Goal: Task Accomplishment & Management: Use online tool/utility

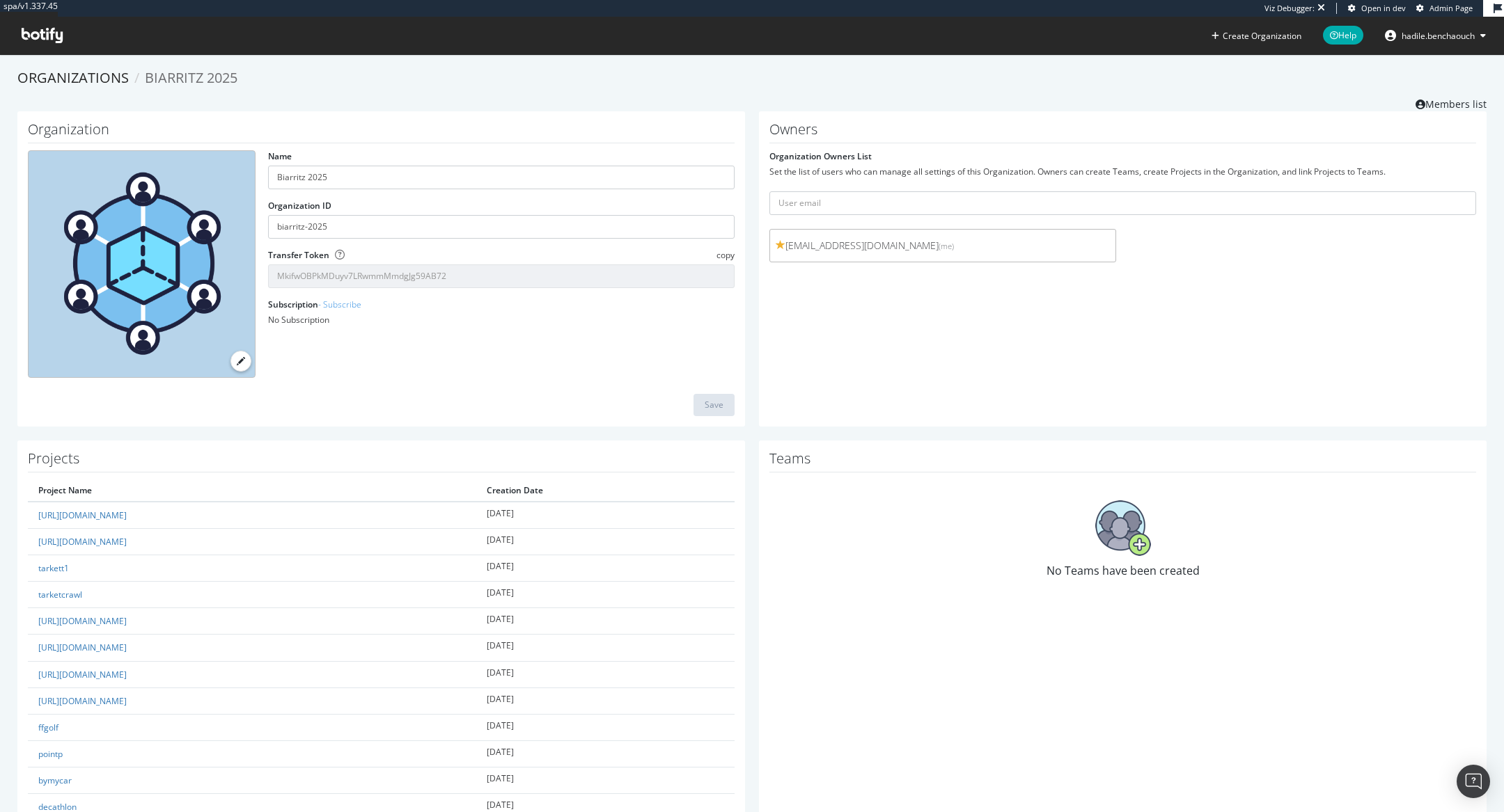
click at [1426, 13] on link "Admin Page" at bounding box center [1443, 8] width 56 height 11
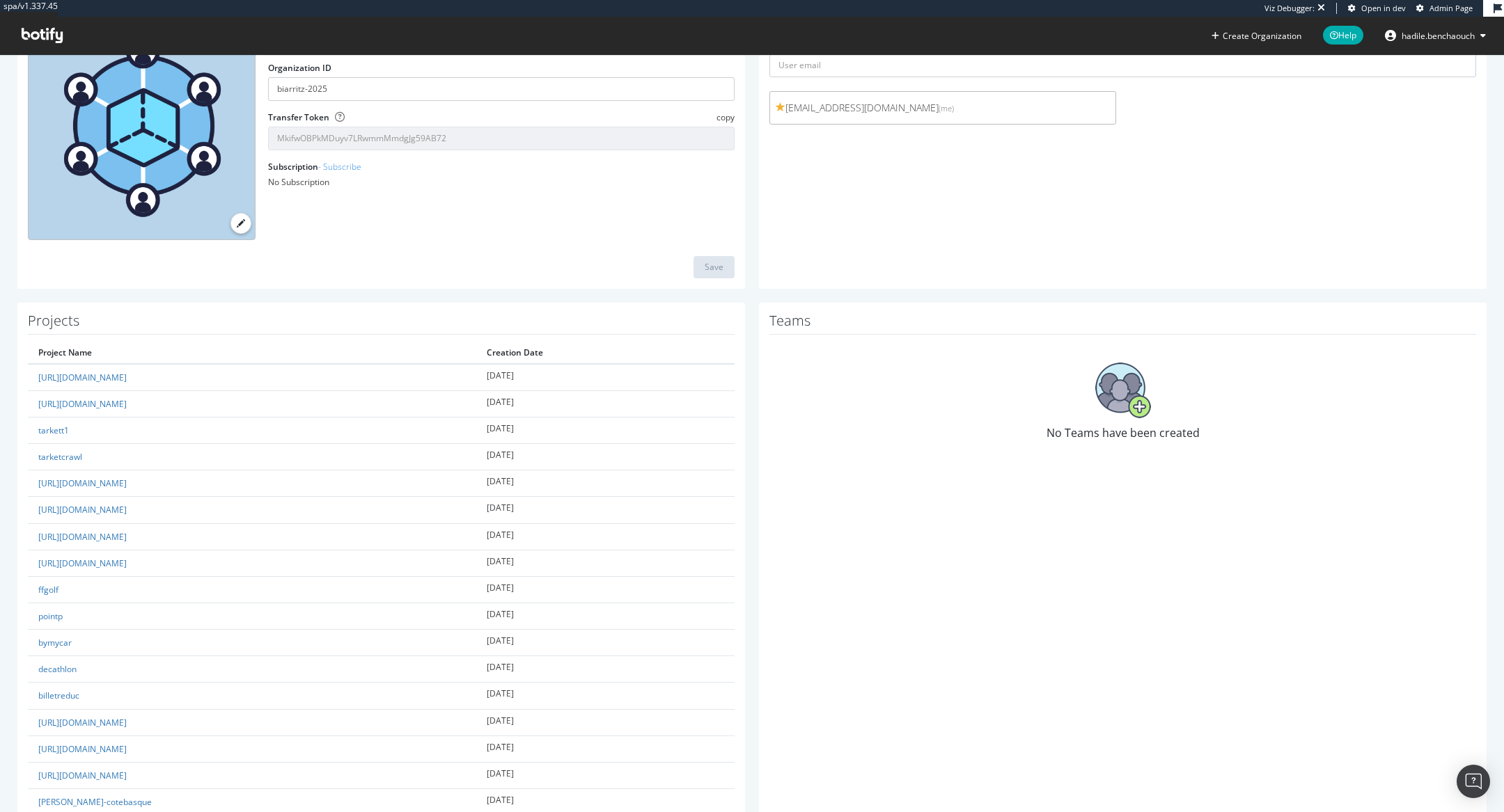
scroll to position [140, 0]
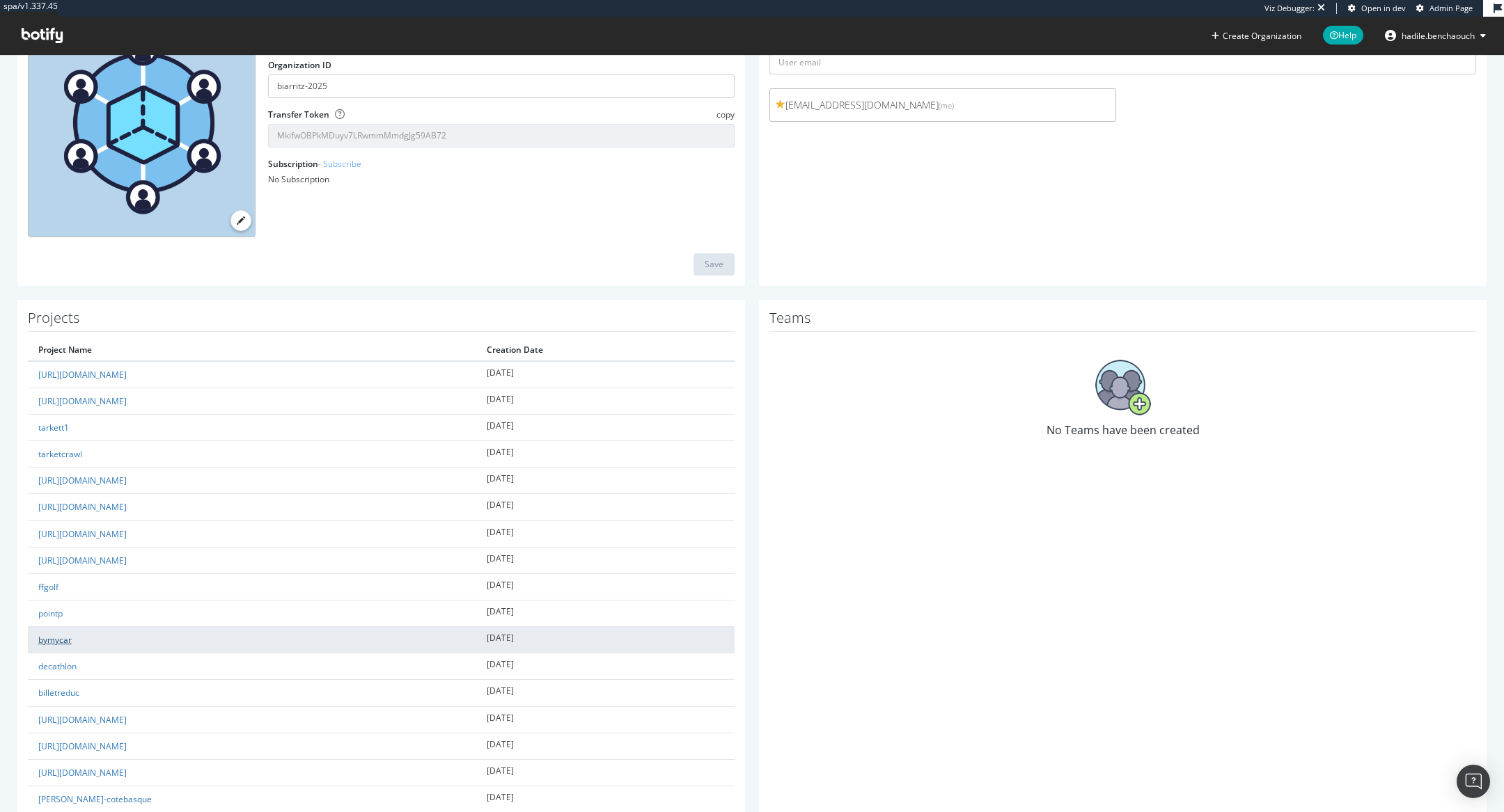
click at [62, 635] on link "bymycar" at bounding box center [55, 640] width 33 height 12
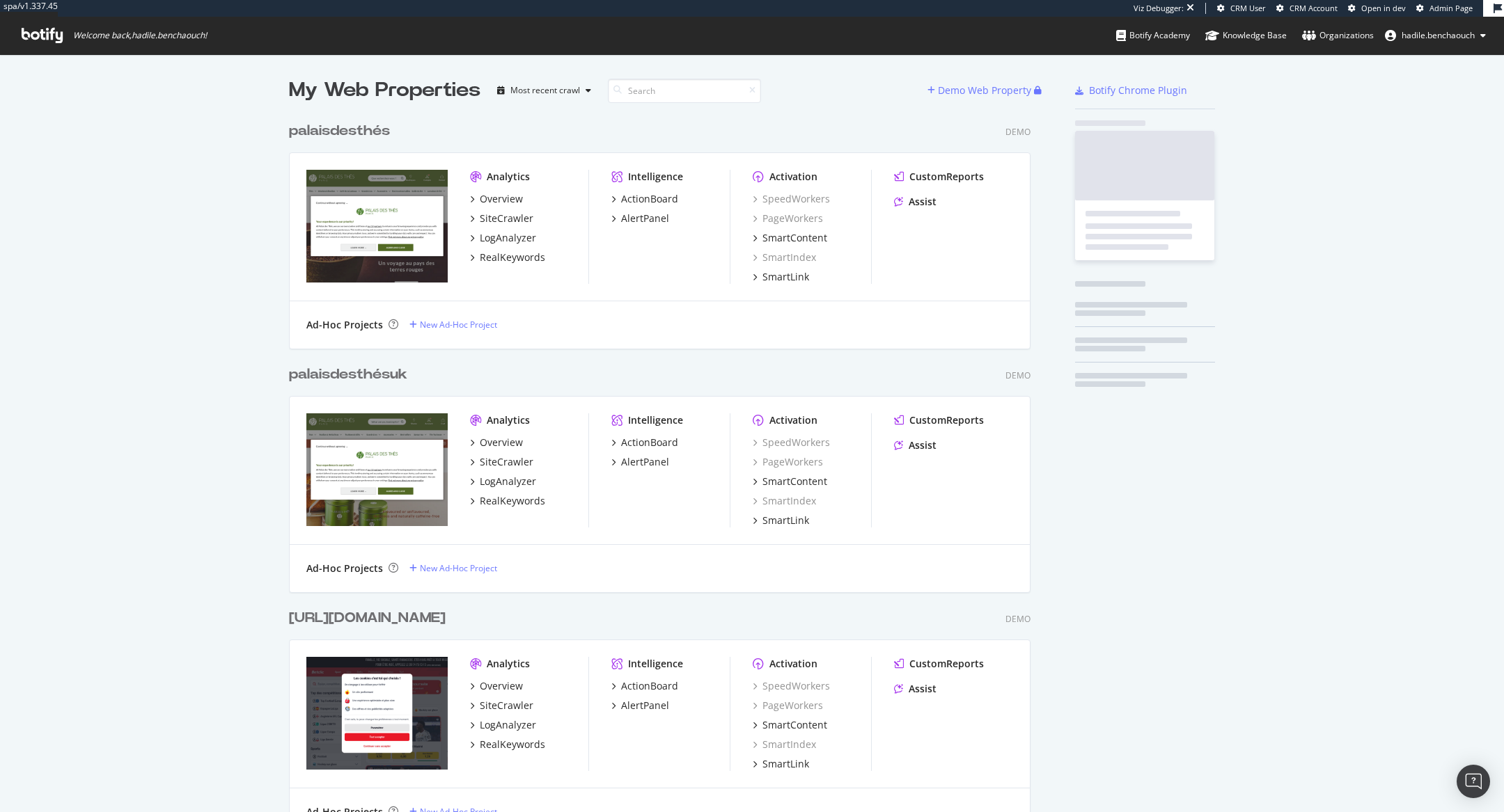
scroll to position [15606, 752]
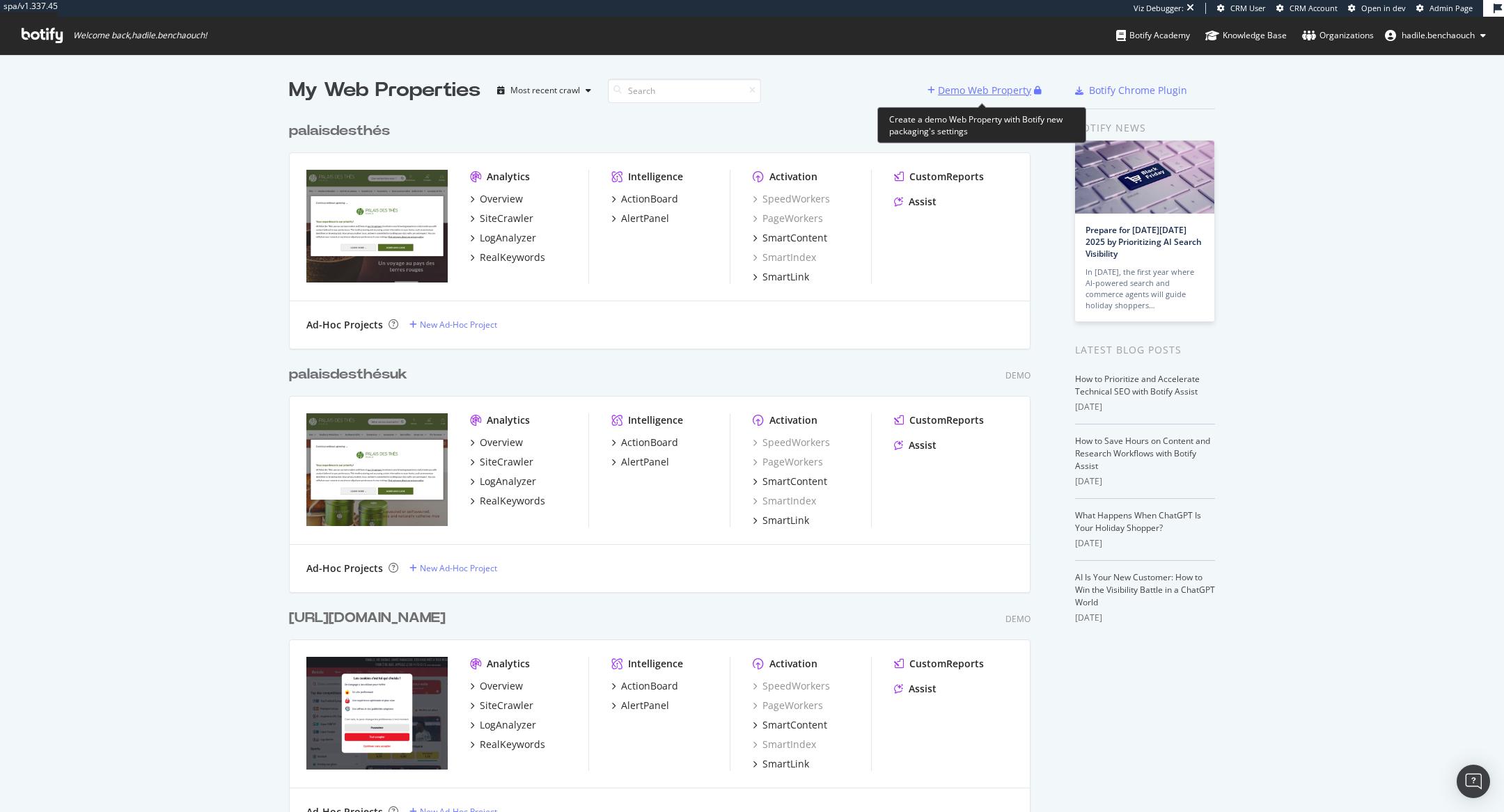
click at [953, 91] on div "Demo Web Property" at bounding box center [985, 90] width 94 height 14
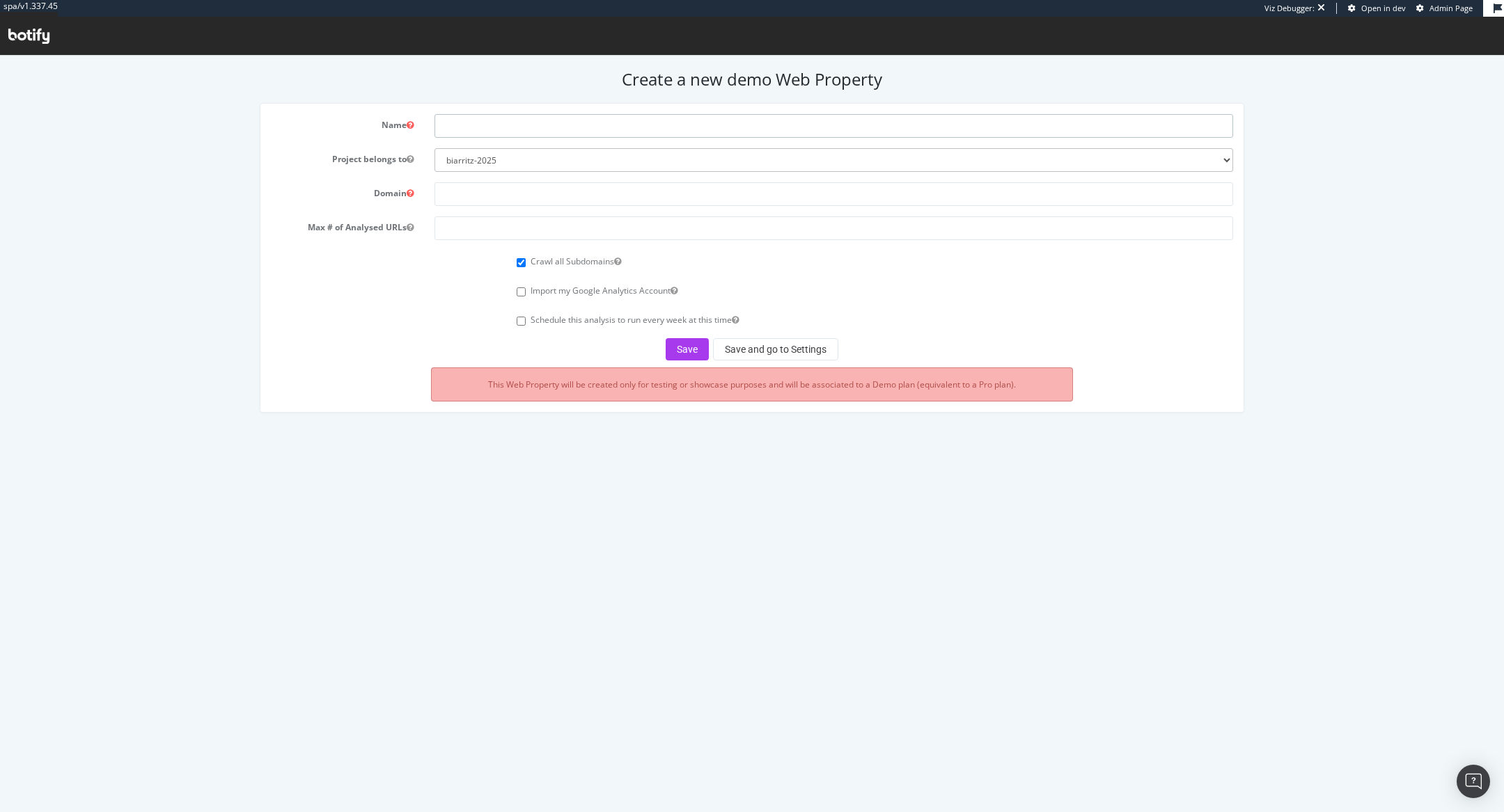
click at [500, 128] on input "text" at bounding box center [833, 126] width 798 height 24
click at [459, 203] on input "text" at bounding box center [833, 195] width 798 height 24
paste input "www.bymycar.fr/"
type input "www.bymycar.fr"
click at [516, 123] on input "text" at bounding box center [833, 126] width 798 height 24
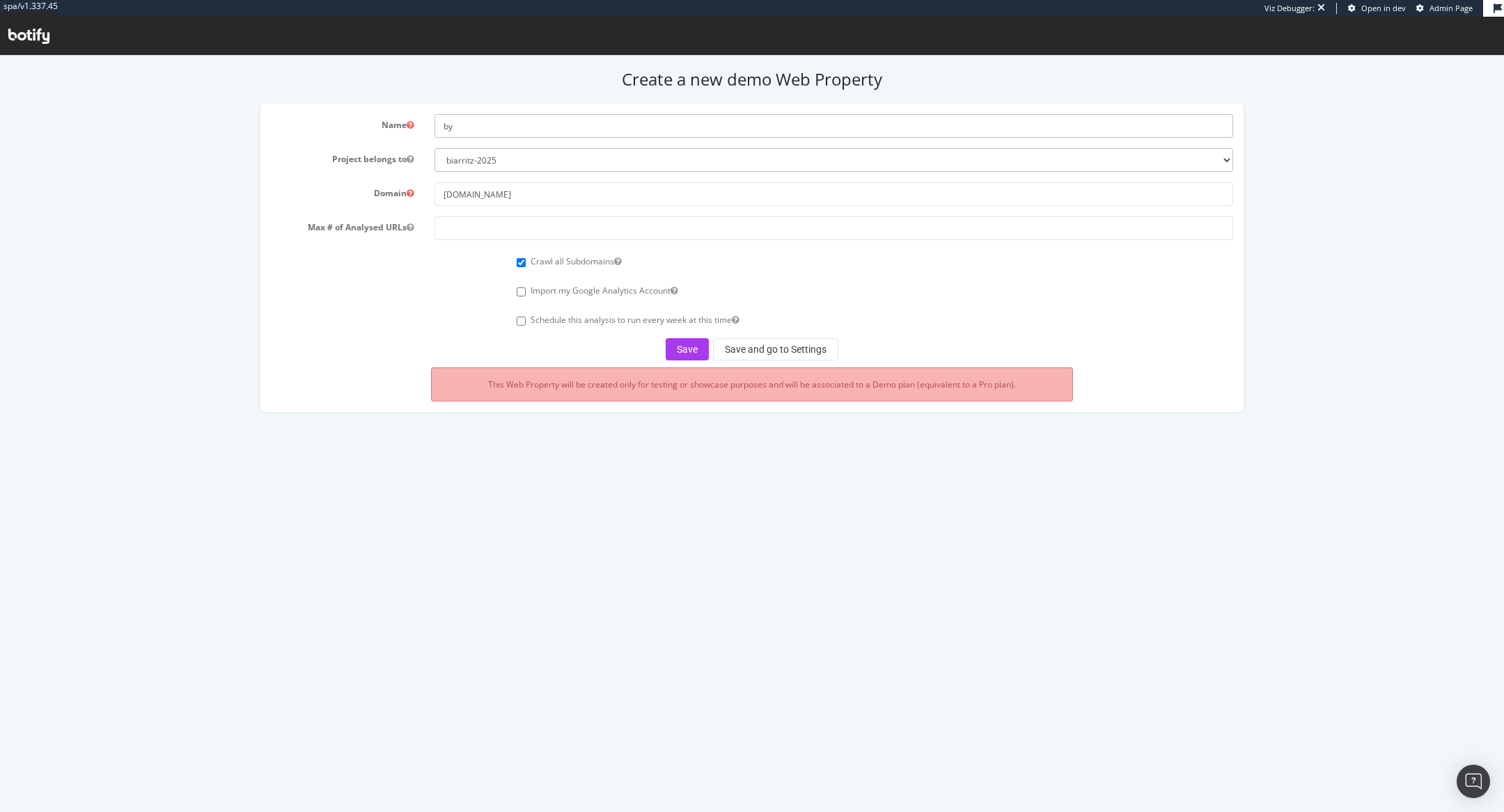
type input "by"
drag, startPoint x: 530, startPoint y: 197, endPoint x: 336, endPoint y: 195, distance: 194.0
click at [359, 195] on div "Domain www.bymycar.fr" at bounding box center [752, 195] width 984 height 24
paste input "https://www.polene-paris.com/"
drag, startPoint x: 472, startPoint y: 192, endPoint x: 362, endPoint y: 192, distance: 110.0
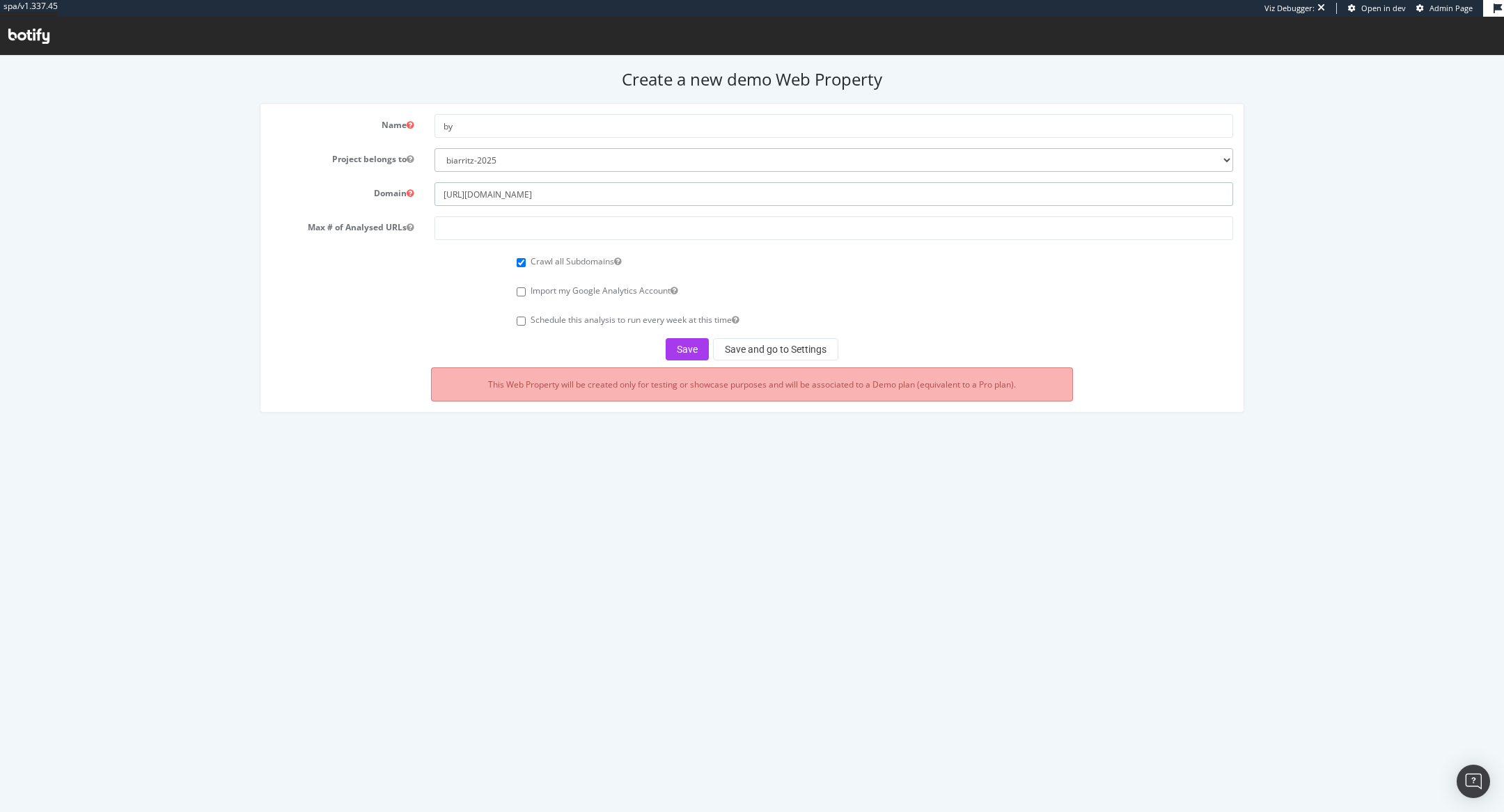
click at [362, 192] on div "Domain https://www.polene-paris.com/" at bounding box center [752, 195] width 984 height 24
click at [569, 194] on input "www.polene-paris.com/" at bounding box center [833, 195] width 798 height 24
type input "www.polene-paris.com"
click at [469, 126] on input "by" at bounding box center [833, 126] width 798 height 24
type input "b"
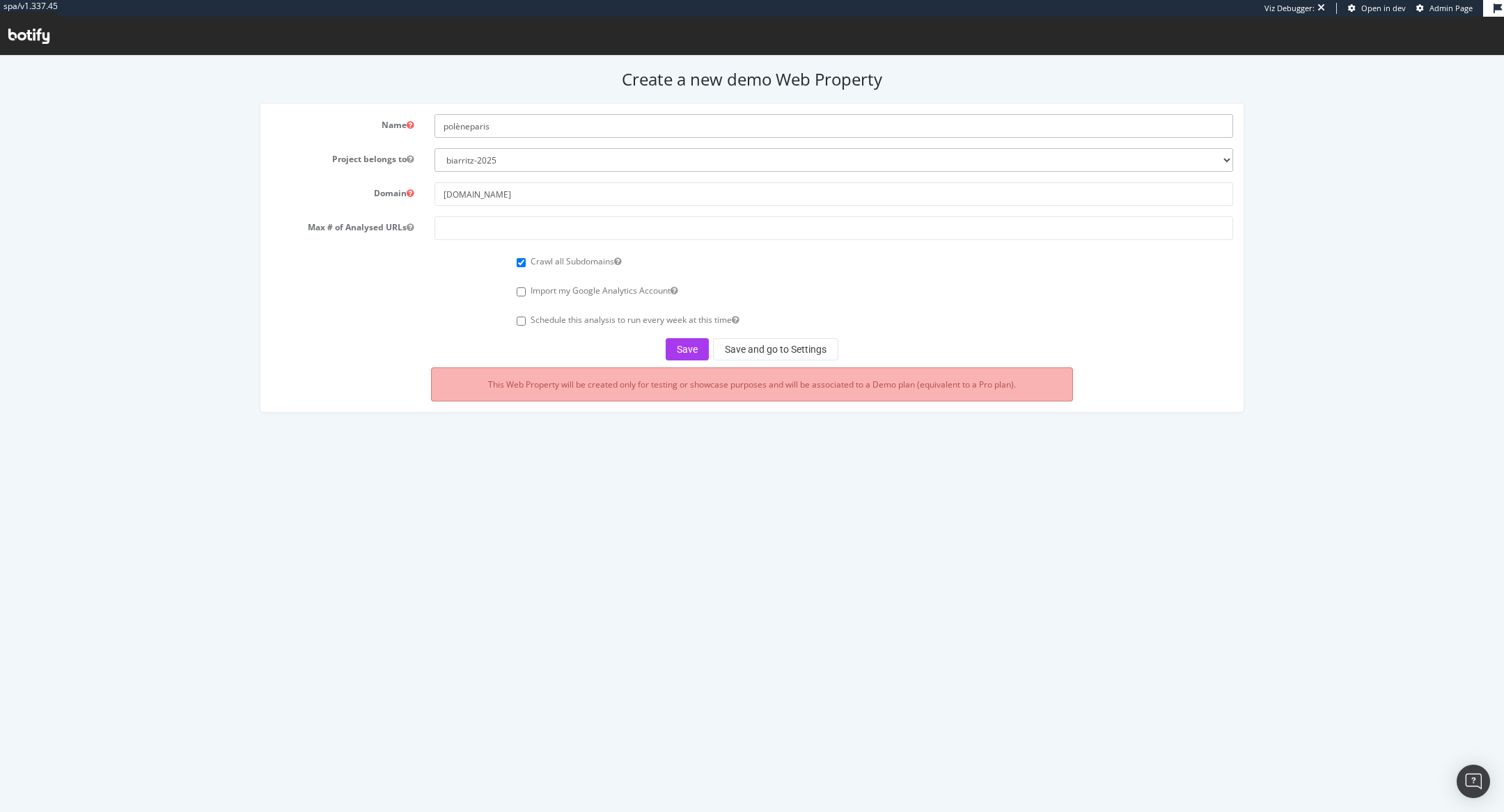
type input "polèneparis"
click at [510, 229] on input "number" at bounding box center [833, 228] width 798 height 24
type input "100000"
click at [757, 347] on button "Save and go to Settings" at bounding box center [775, 350] width 126 height 22
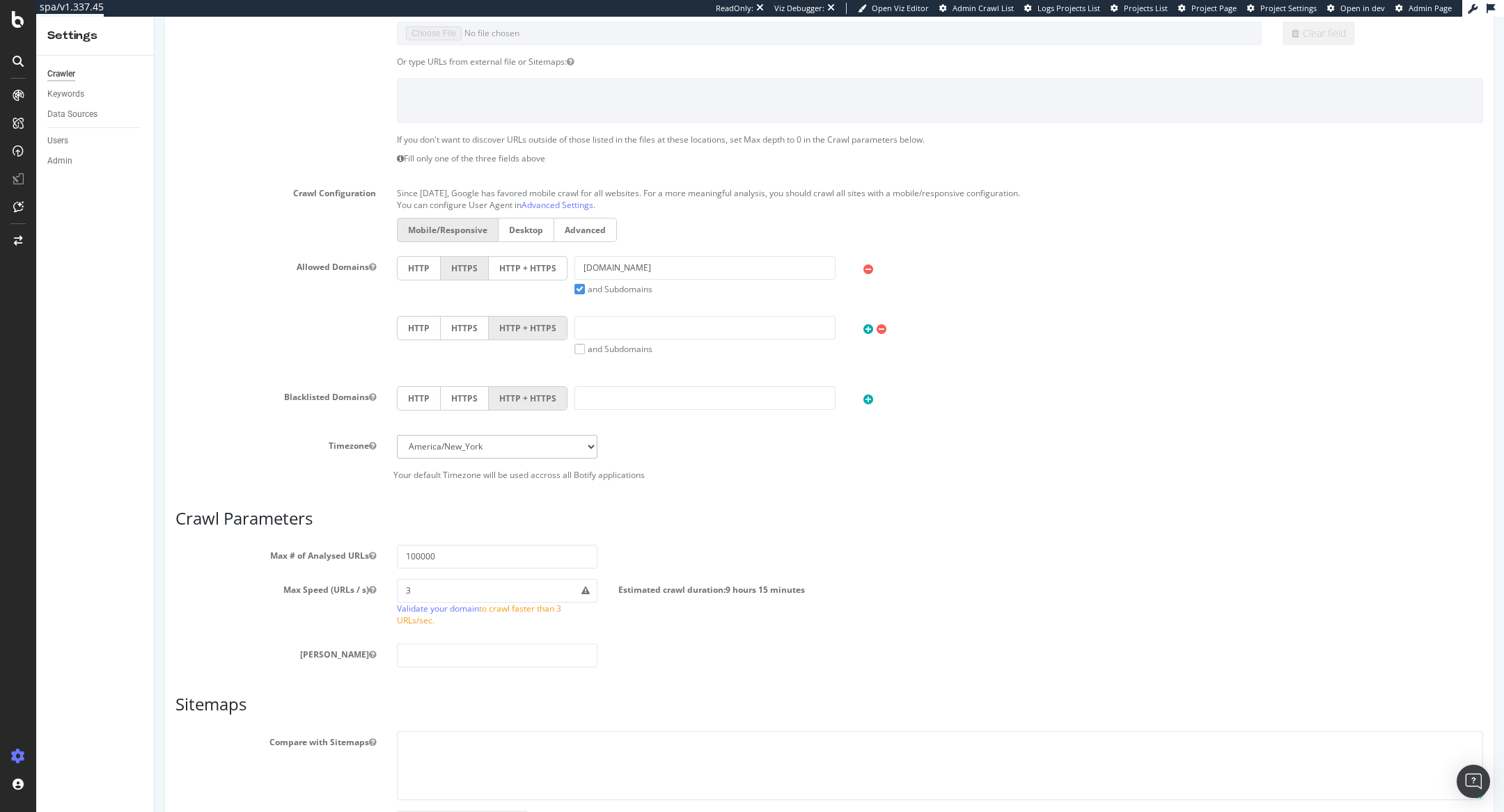
scroll to position [528, 0]
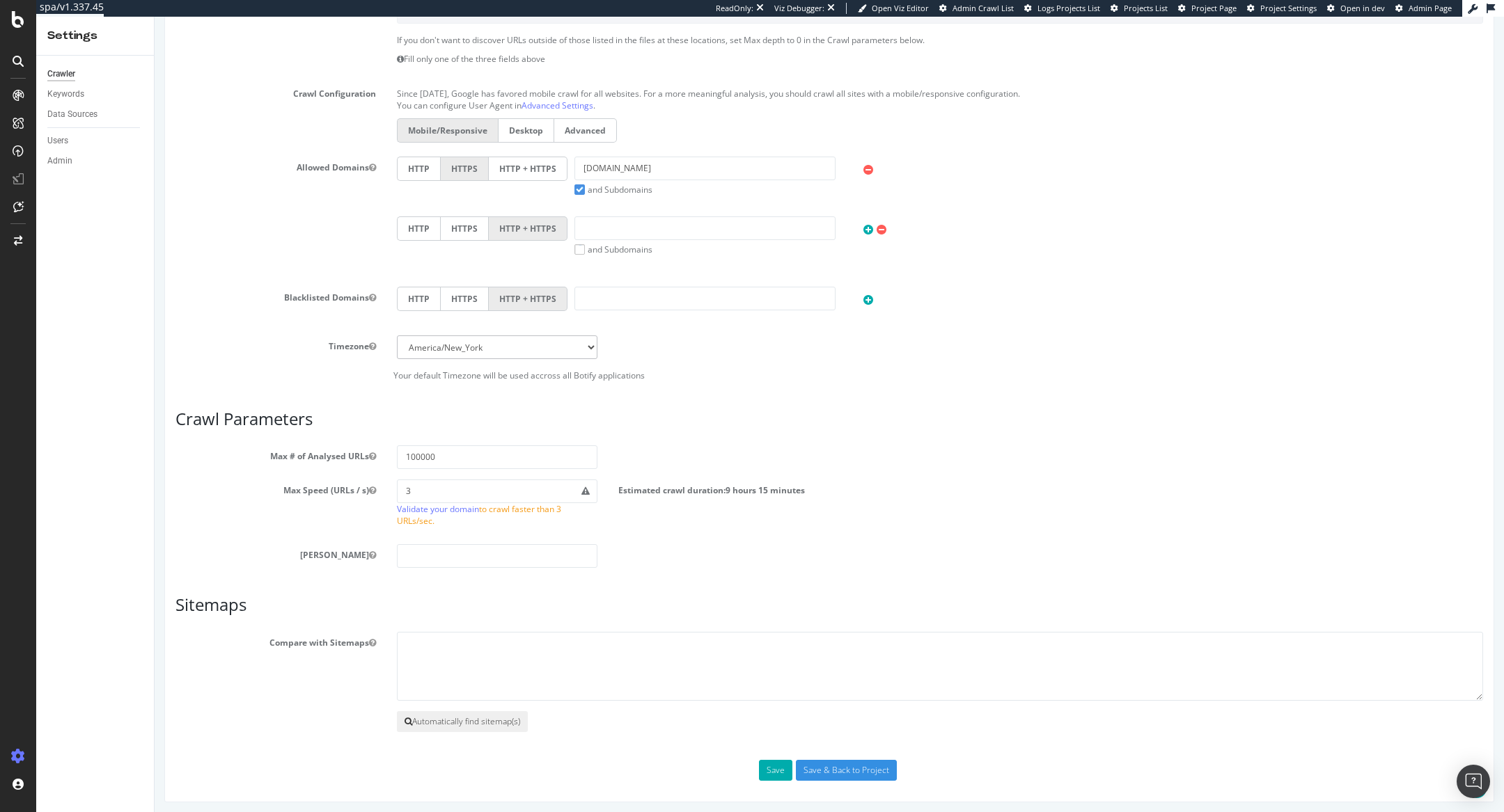
click at [444, 713] on button "Automatically find sitemap(s)" at bounding box center [462, 721] width 131 height 21
click at [534, 169] on label "HTTP + HTTPS" at bounding box center [529, 169] width 79 height 25
click at [154, 17] on input "HTTP + HTTPS" at bounding box center [154, 17] width 0 height 0
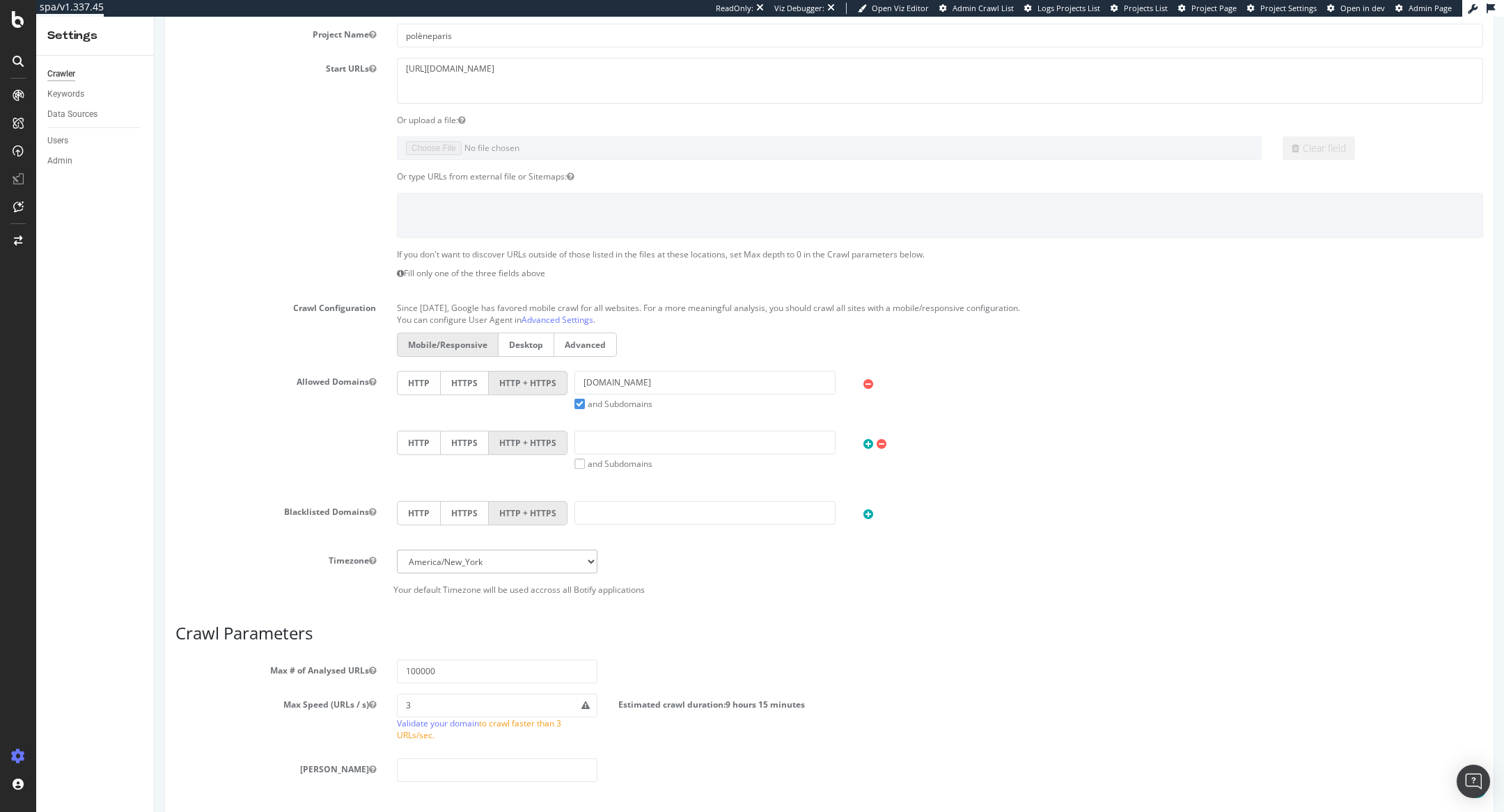
scroll to position [0, 0]
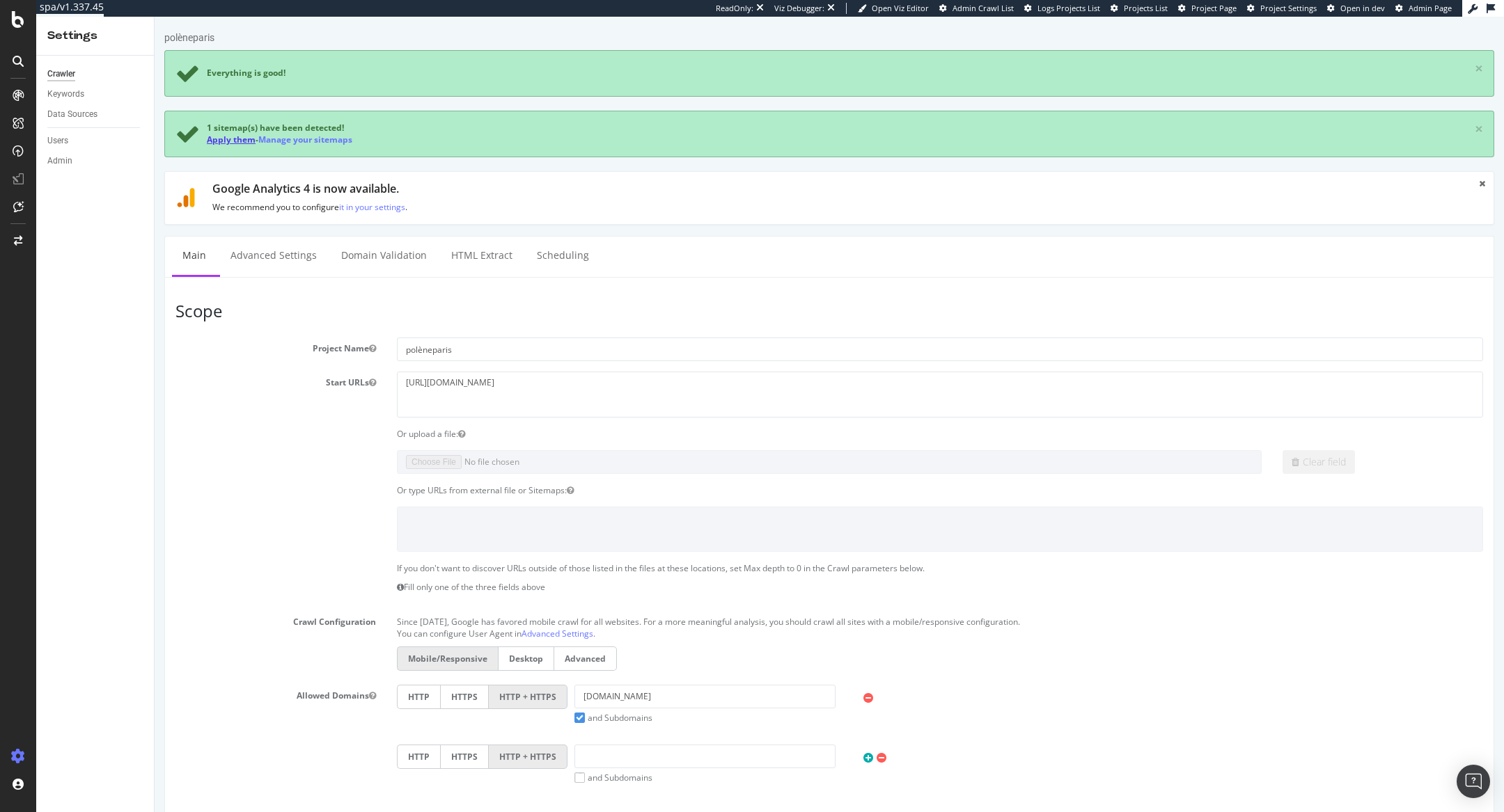
click at [230, 141] on link "Apply them" at bounding box center [230, 139] width 49 height 12
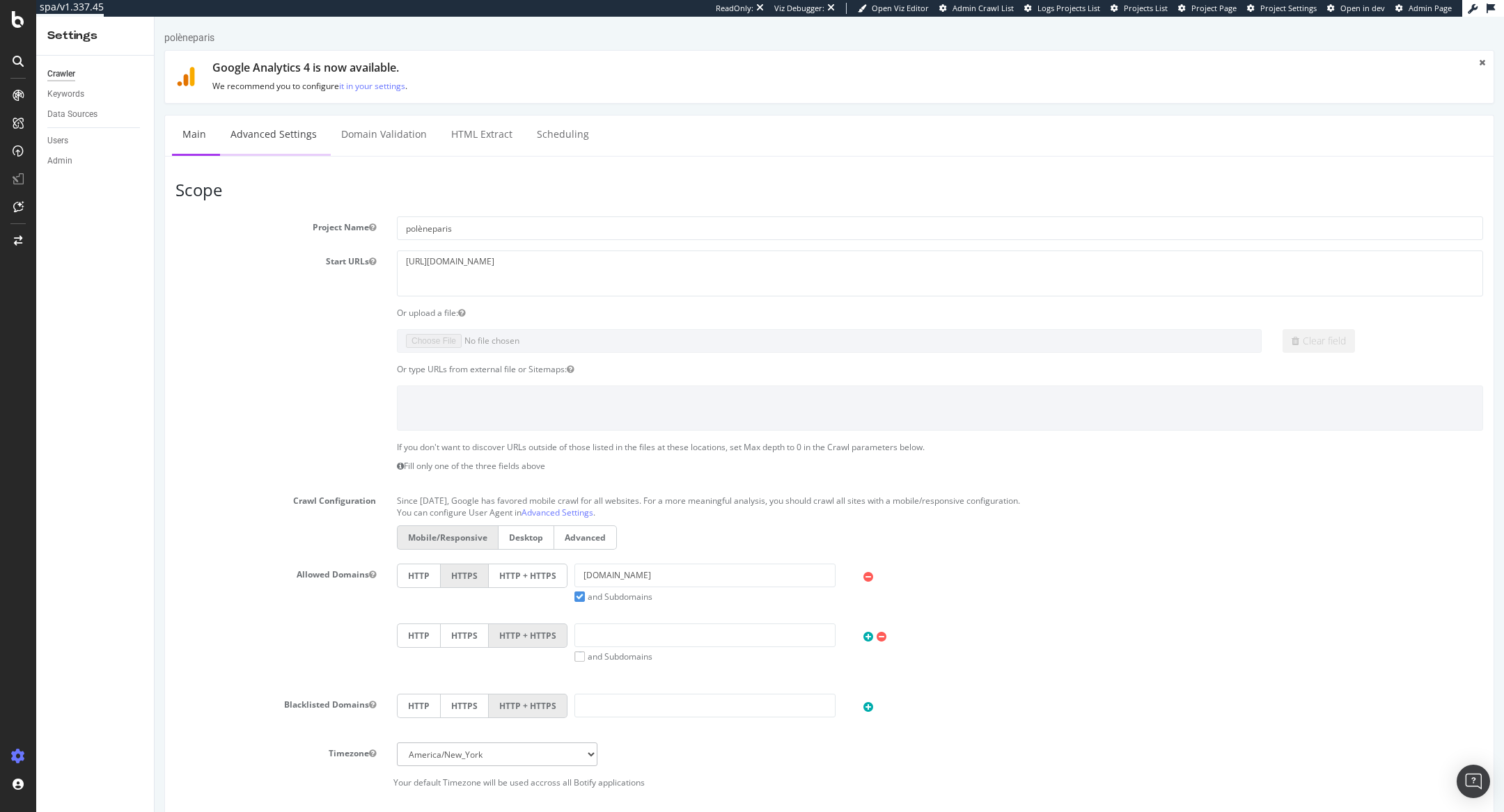
click at [275, 134] on link "Advanced Settings" at bounding box center [273, 135] width 107 height 39
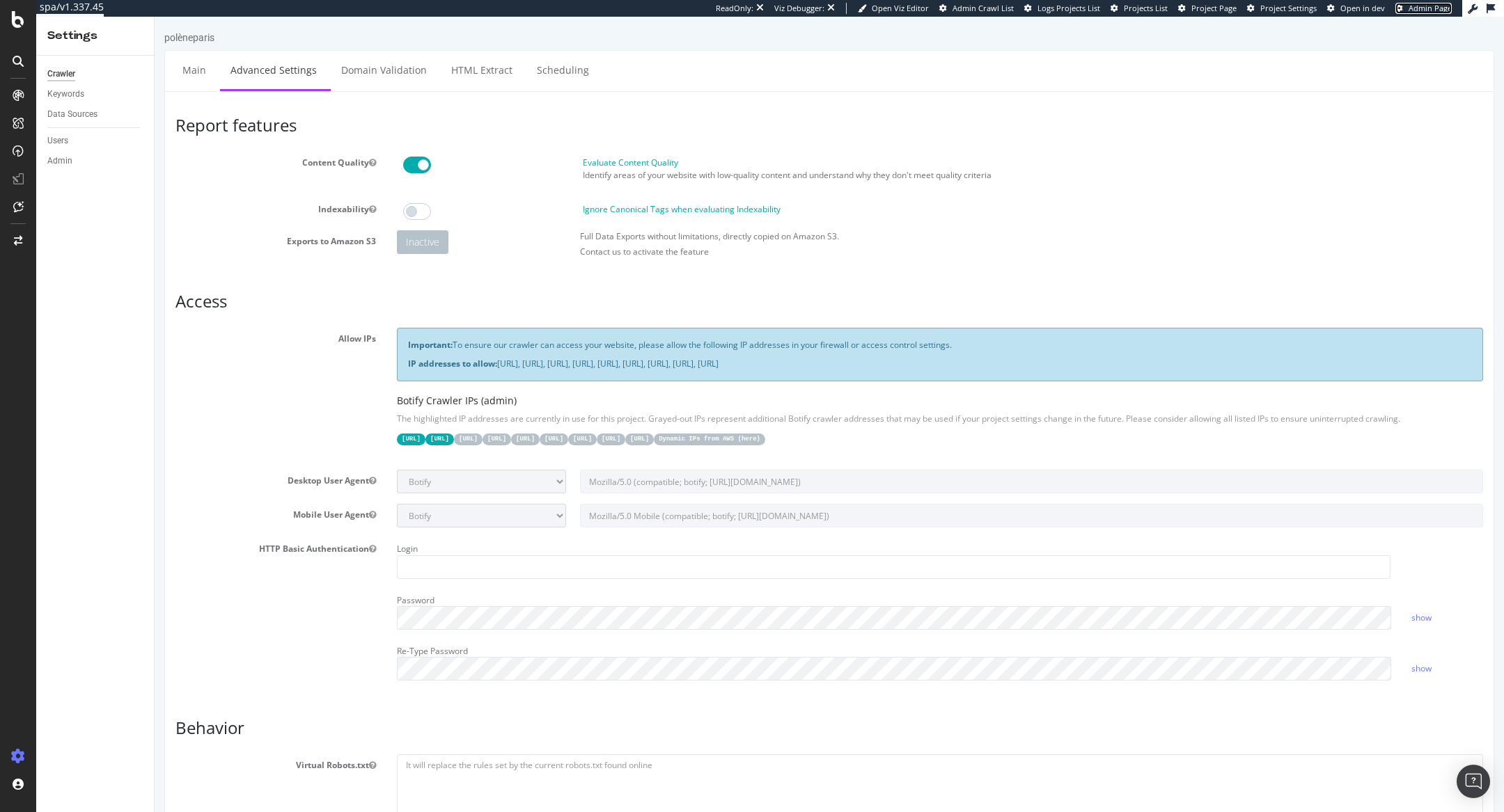
click at [1412, 11] on span "Admin Page" at bounding box center [1430, 7] width 43 height 10
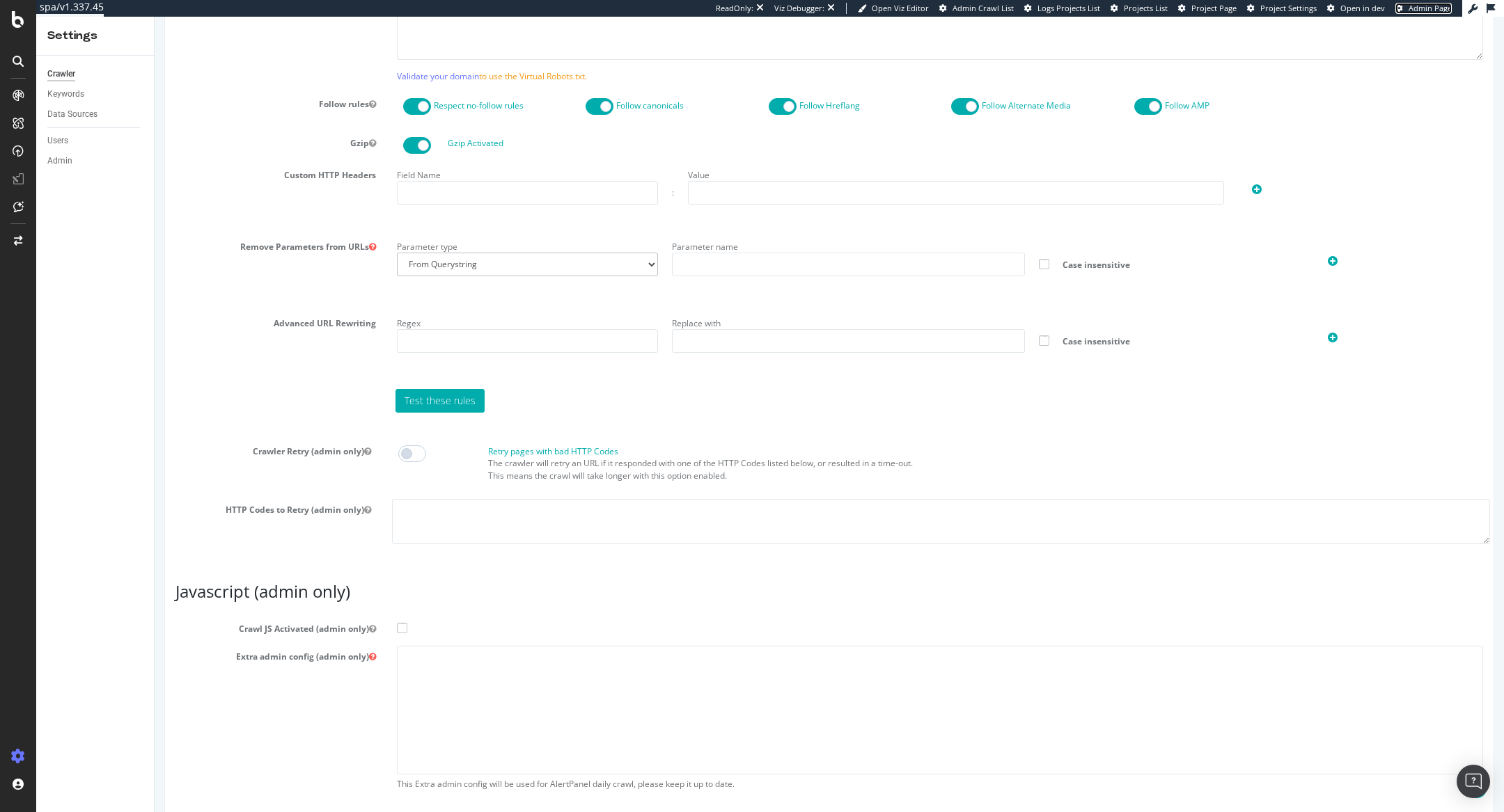
scroll to position [888, 0]
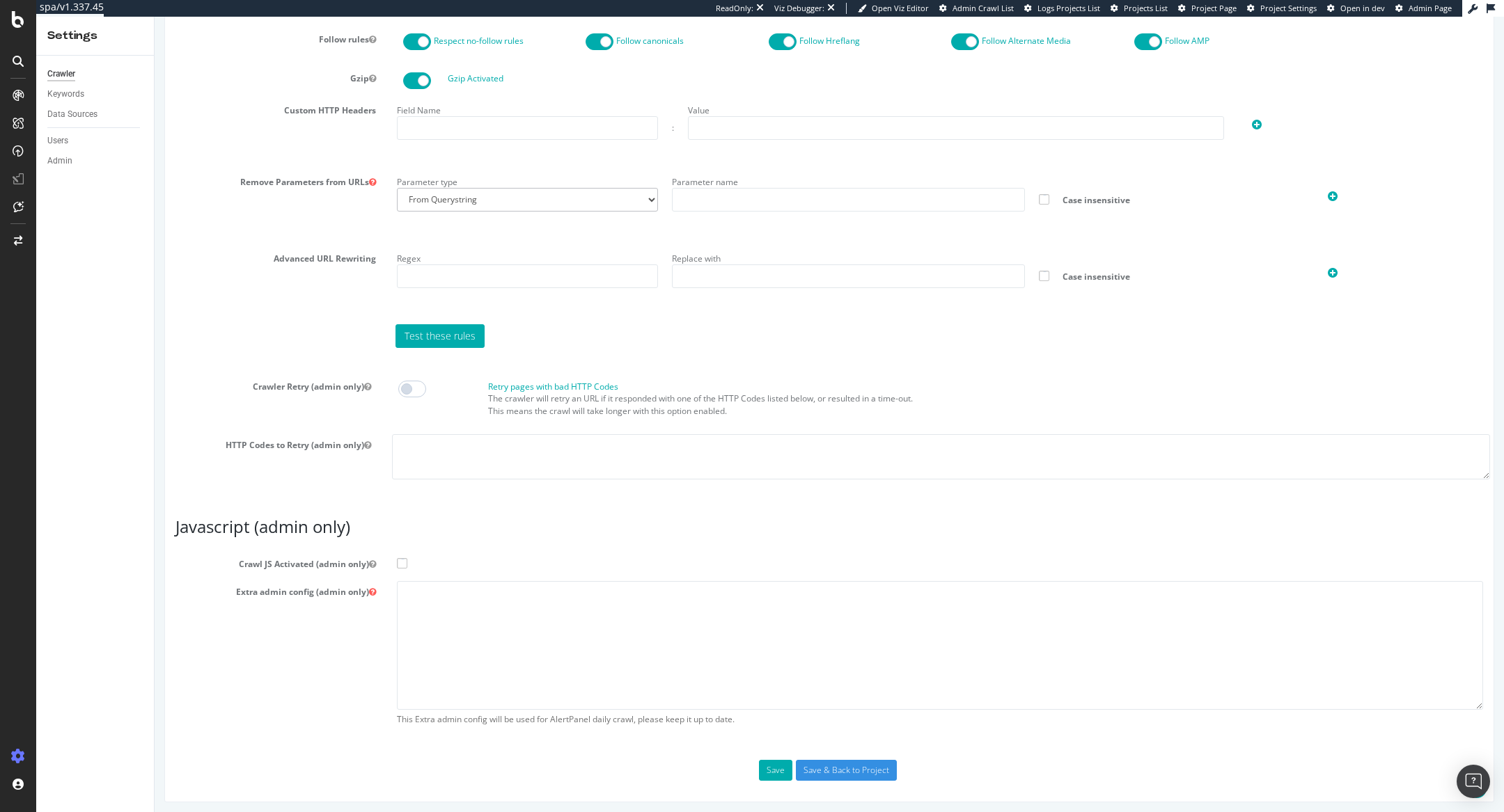
click at [400, 564] on span at bounding box center [401, 562] width 10 height 10
click at [154, 17] on input "Crawl JS Activated (admin only)" at bounding box center [154, 17] width 0 height 0
click at [440, 601] on textarea at bounding box center [939, 645] width 1086 height 128
paste textarea "{ "flags": [ "cube" ], "beta": { "pap_mini_rules": [ "+* #everything else" ] } }"
type textarea "{ "flags": [ "cube" ], "beta": { "pap_mini_rules": [ "+* #everything else" ] } }"
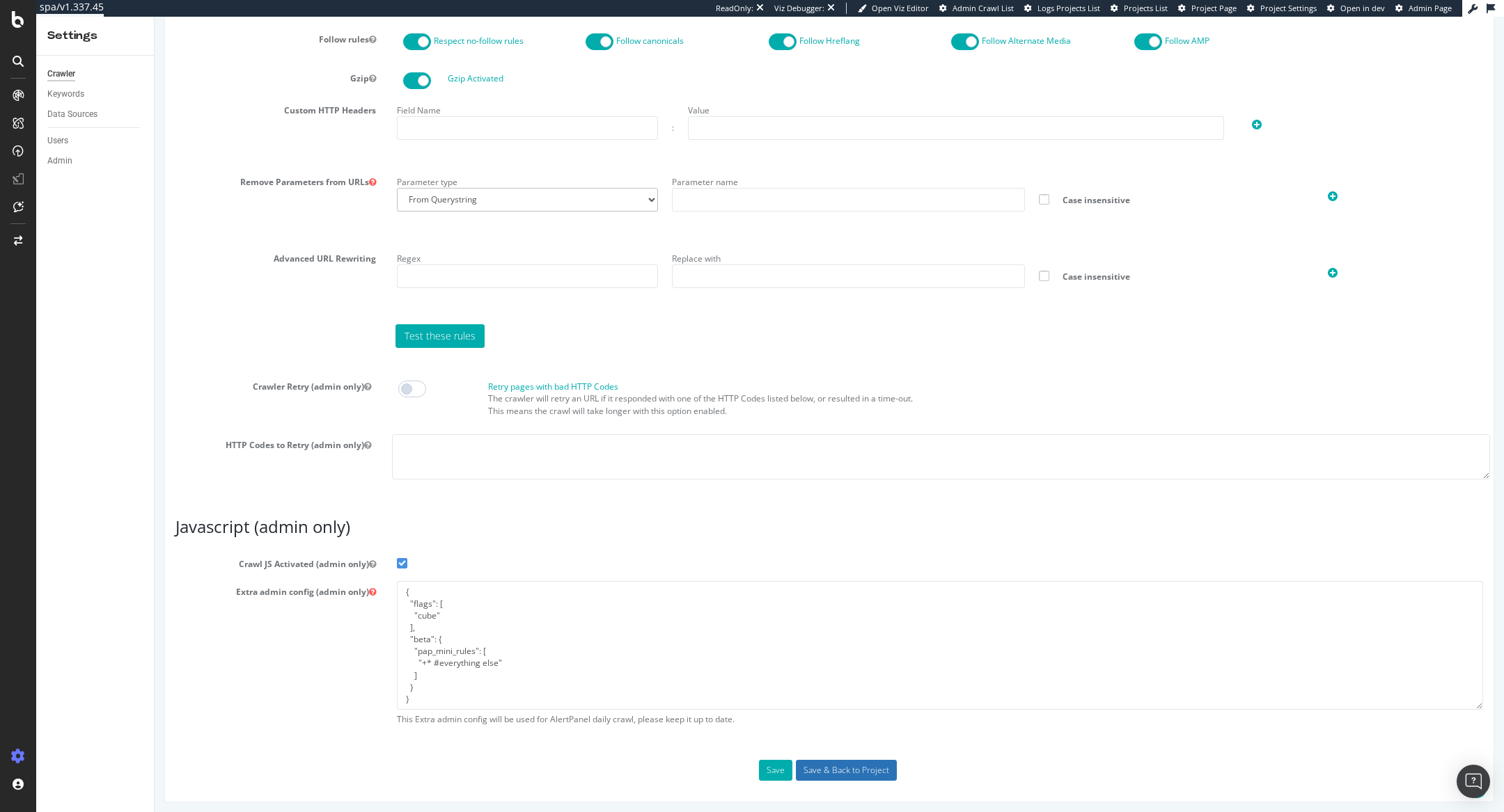
click at [849, 773] on input "Save & Back to Project" at bounding box center [846, 770] width 101 height 21
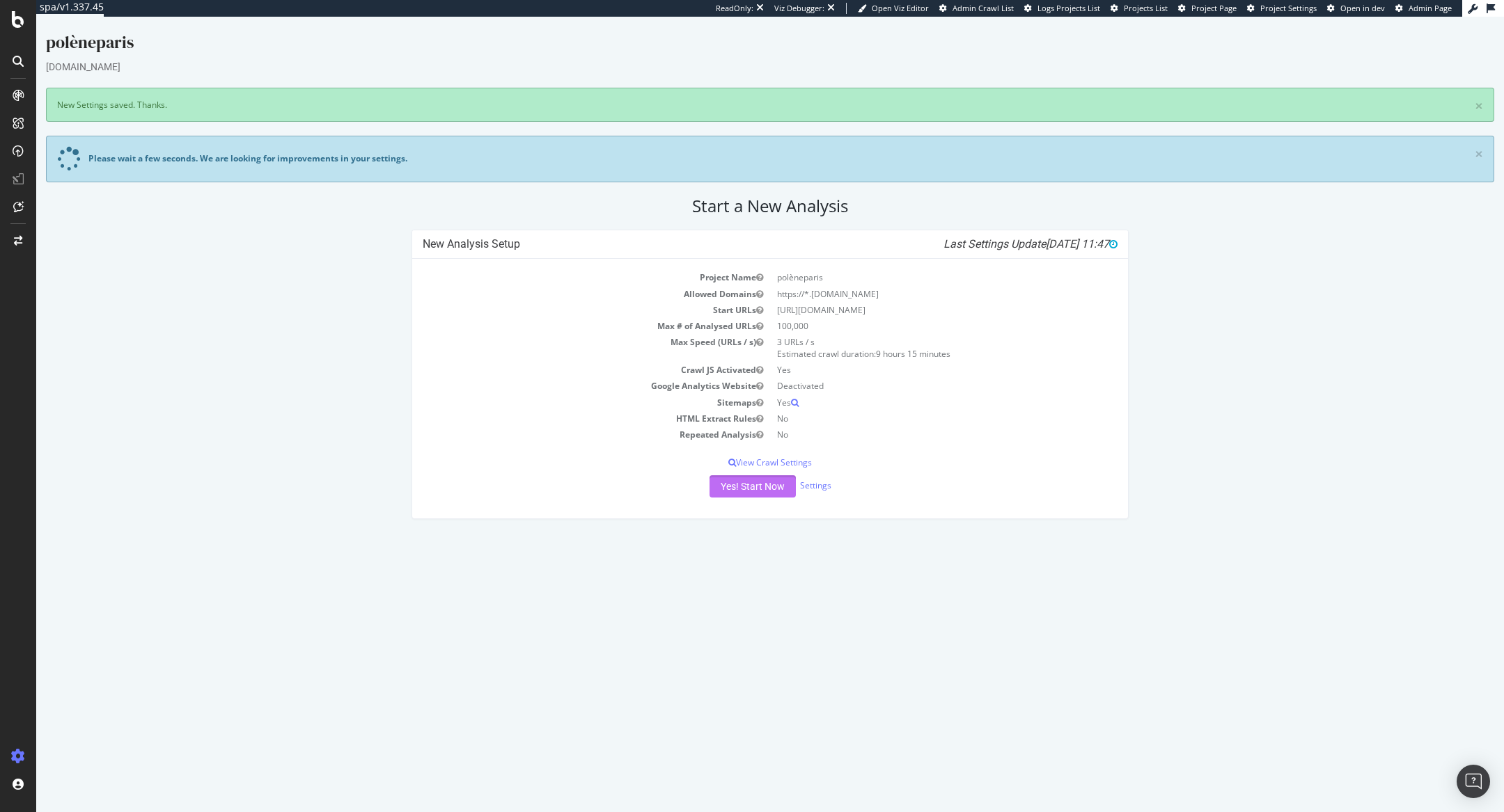
click at [731, 484] on button "Yes! Start Now" at bounding box center [752, 486] width 86 height 22
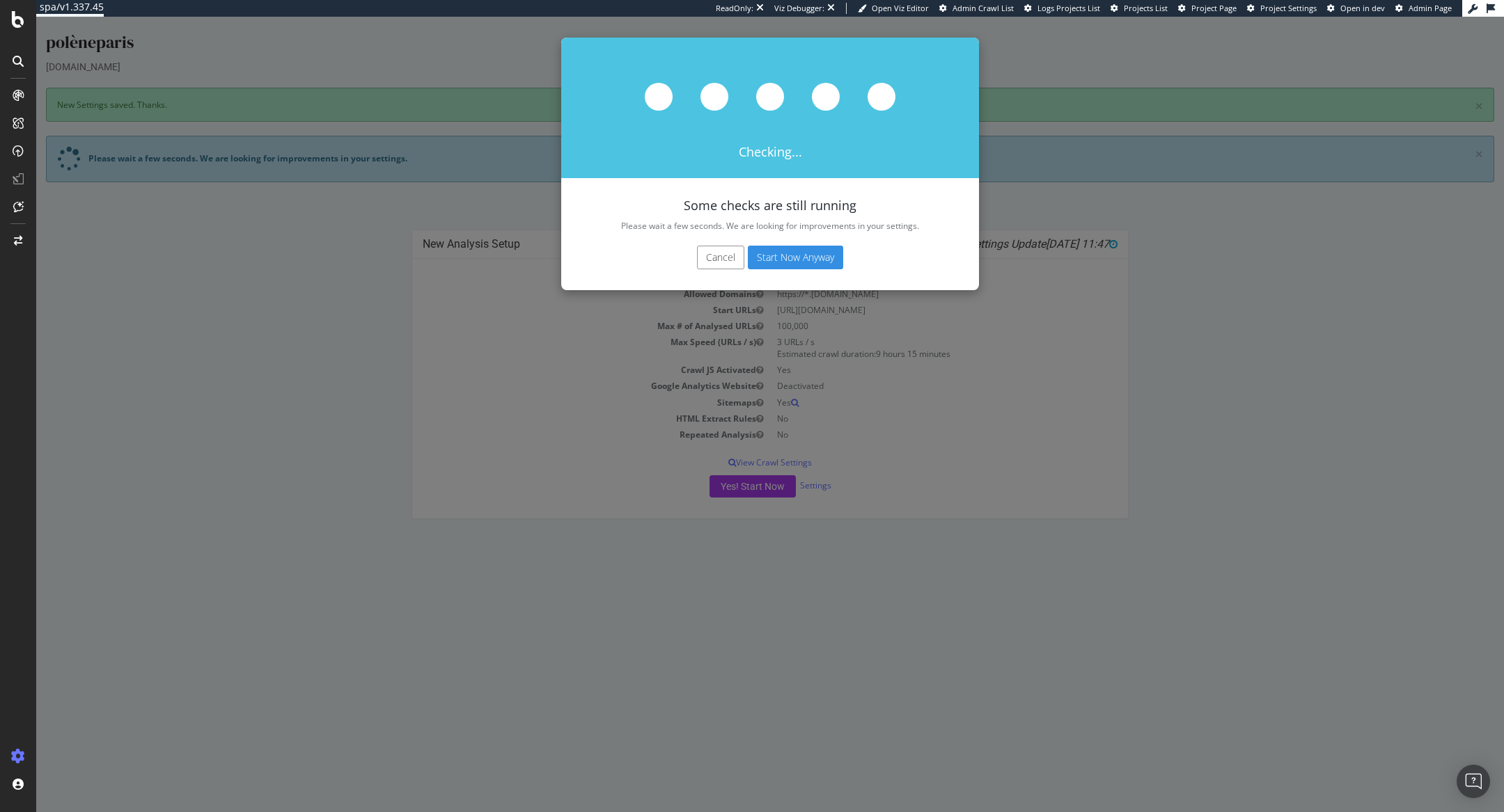
click at [803, 251] on button "Start Now Anyway" at bounding box center [796, 258] width 95 height 24
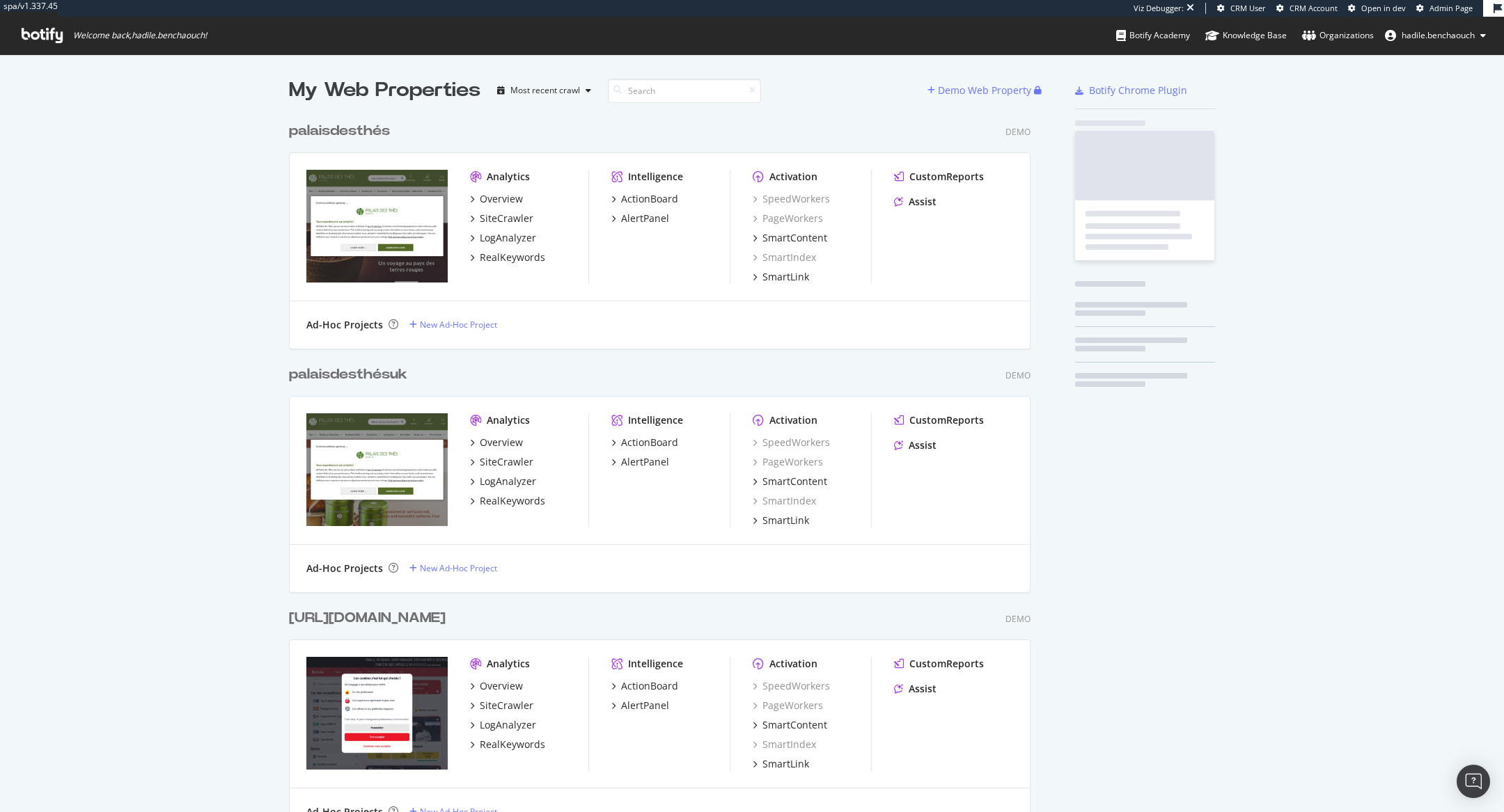
scroll to position [15627, 752]
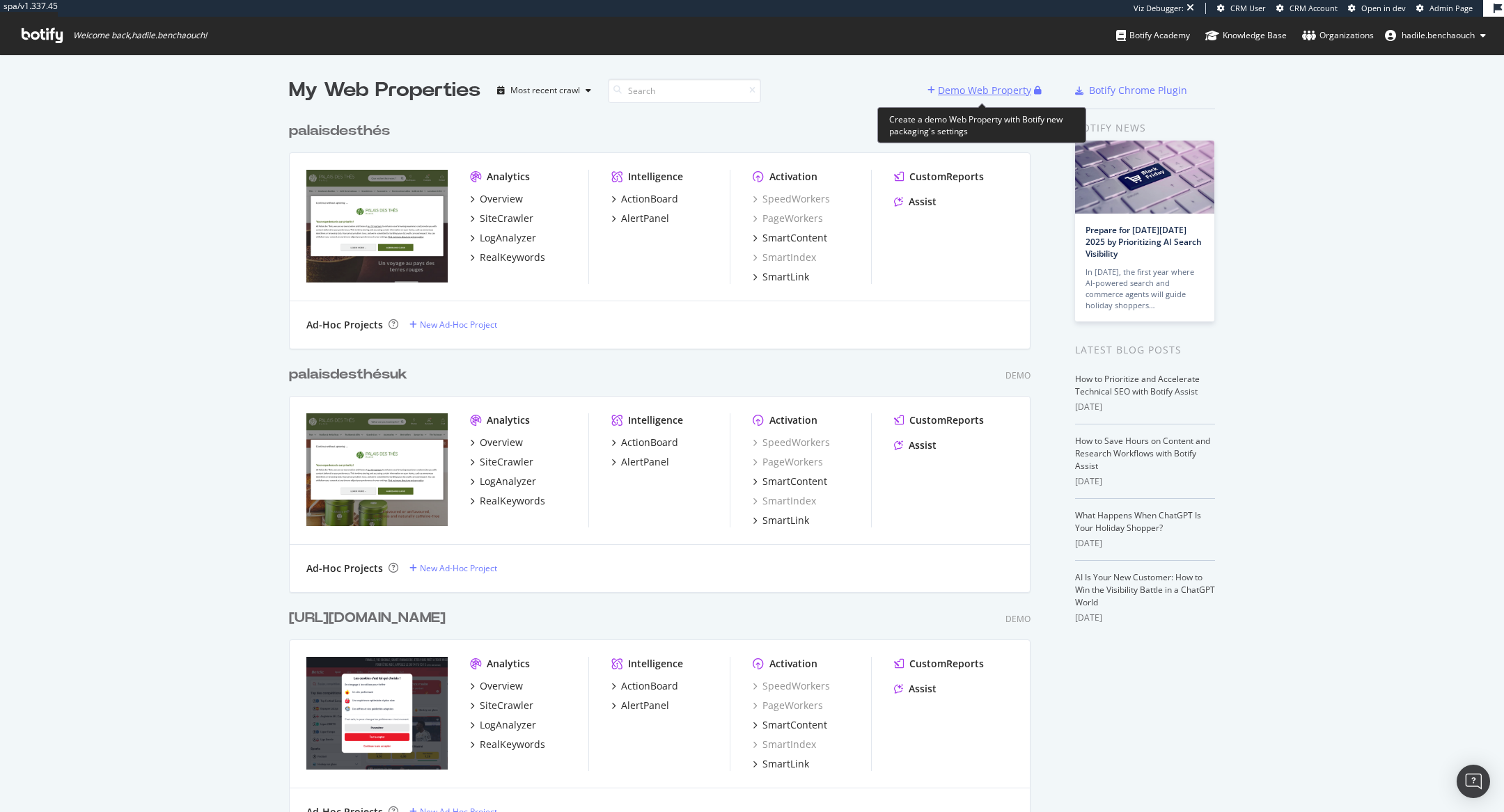
click at [962, 84] on div "Demo Web Property" at bounding box center [985, 90] width 94 height 14
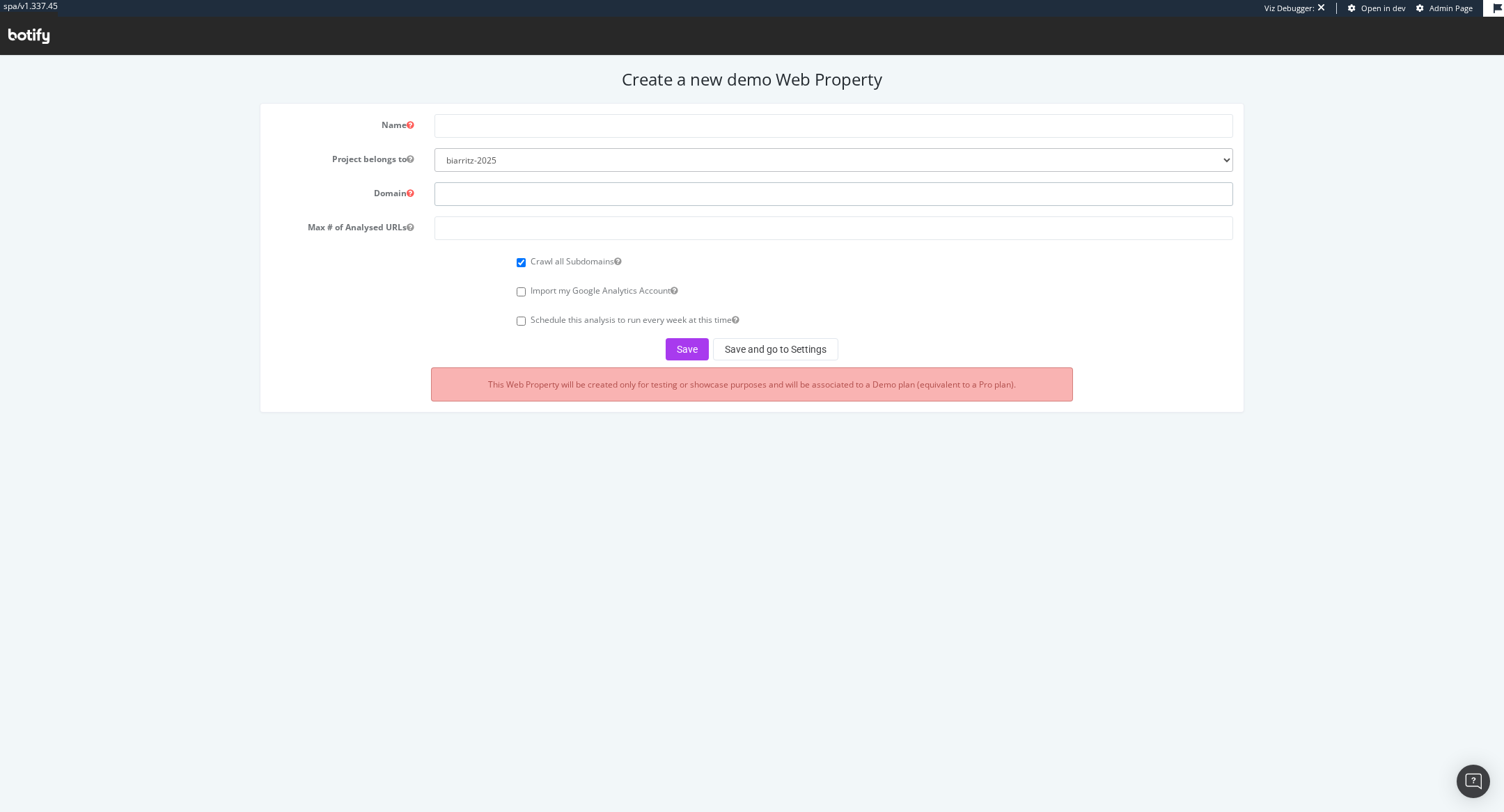
click at [505, 189] on input "text" at bounding box center [833, 195] width 798 height 24
paste input "[URL][DOMAIN_NAME]"
drag, startPoint x: 472, startPoint y: 197, endPoint x: 412, endPoint y: 197, distance: 60.0
click at [416, 197] on div "Domain [URL][DOMAIN_NAME]" at bounding box center [752, 195] width 984 height 24
click at [578, 188] on input "[DOMAIN_NAME][URL]" at bounding box center [833, 195] width 798 height 24
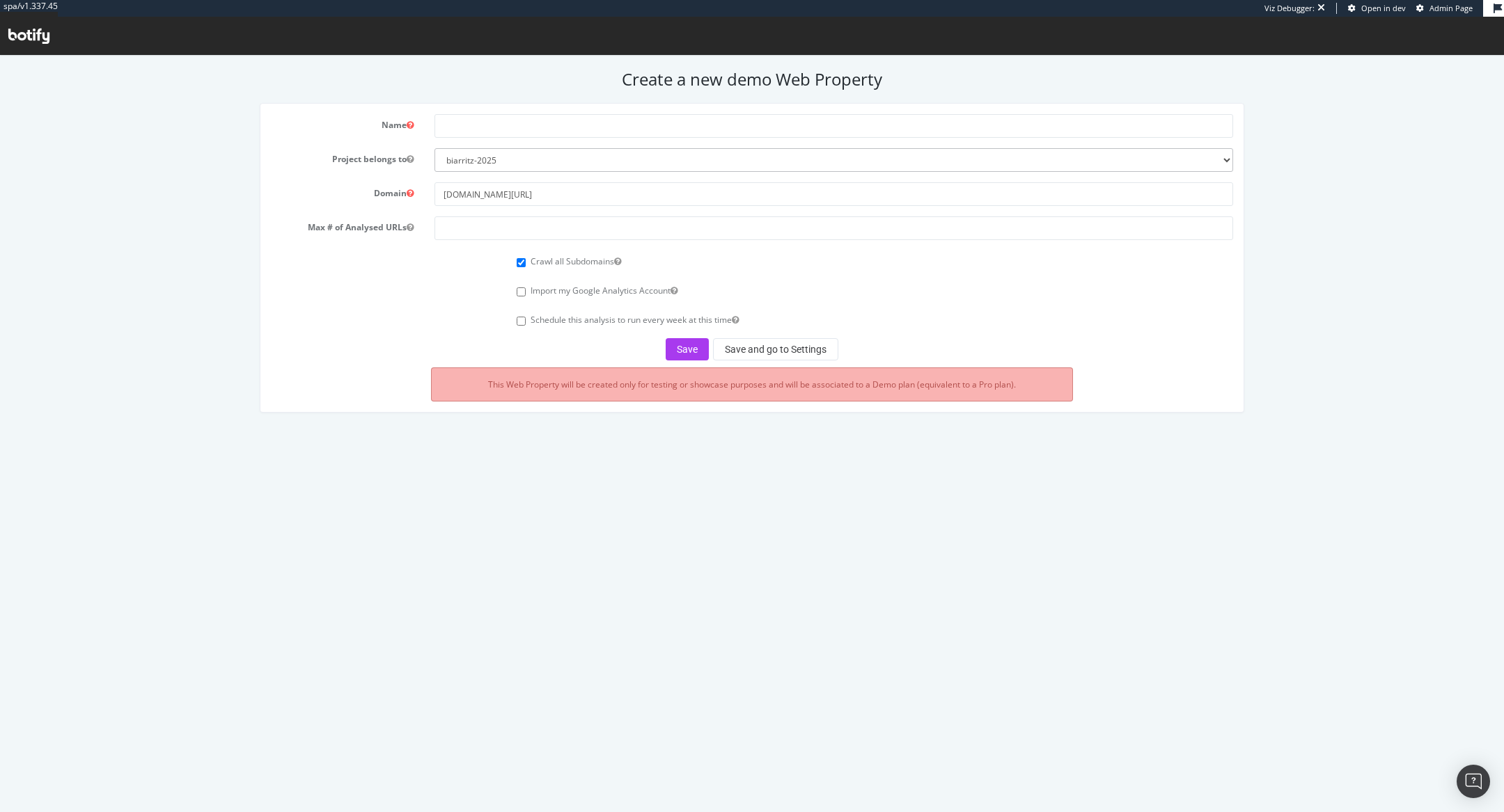
click at [547, 207] on form "Name Project belongs to biarritz-2025 all4customer beiersdorf superbet nestle e…" at bounding box center [752, 237] width 963 height 247
click at [549, 195] on input "[DOMAIN_NAME][URL]" at bounding box center [833, 195] width 798 height 24
type input "[DOMAIN_NAME]"
click at [499, 125] on input "text" at bounding box center [833, 126] width 798 height 24
type input "centerparcs"
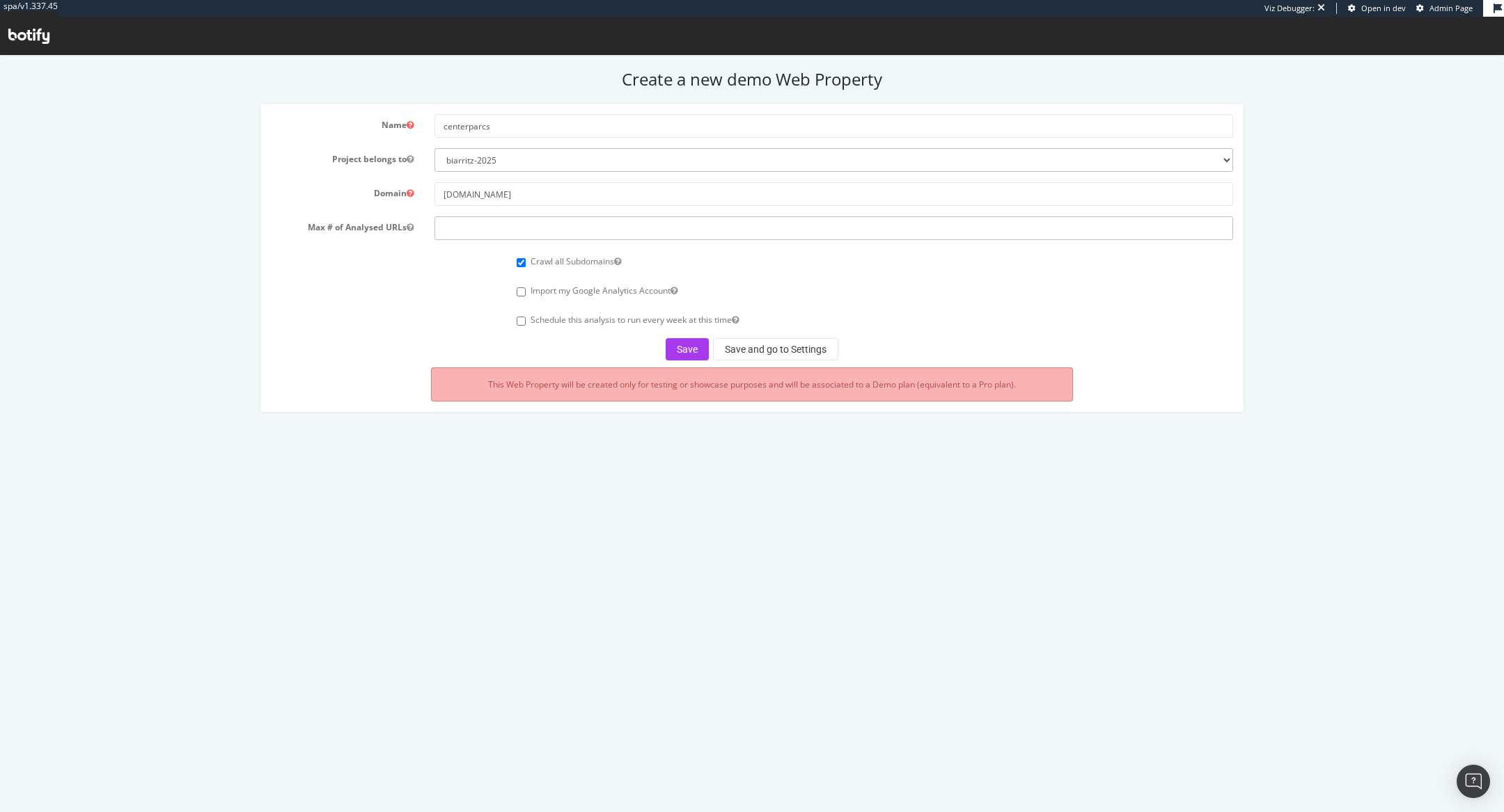
click at [507, 236] on input "number" at bounding box center [833, 228] width 798 height 24
type input "100000"
click at [754, 341] on button "Save and go to Settings" at bounding box center [775, 350] width 126 height 22
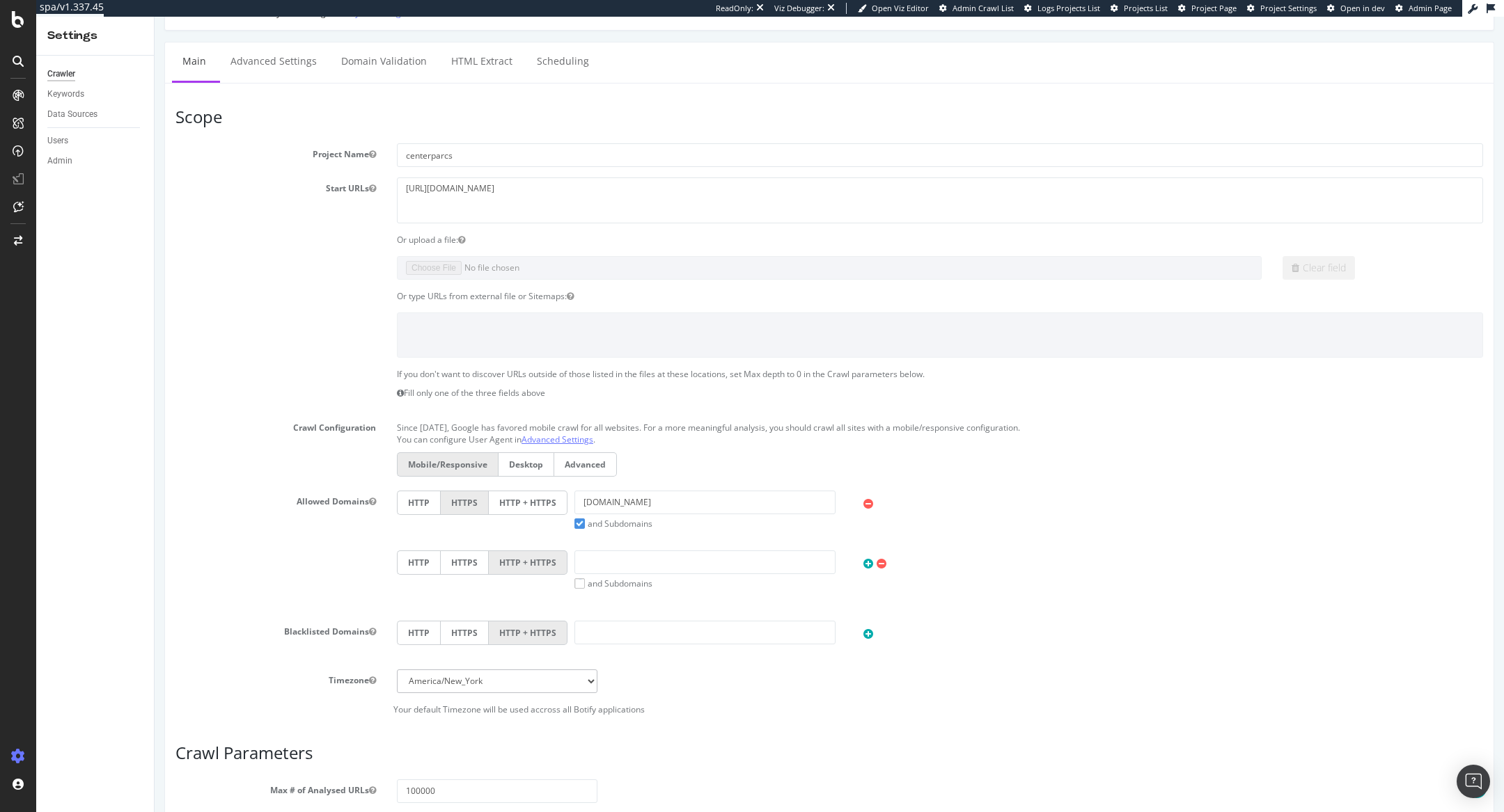
scroll to position [157, 0]
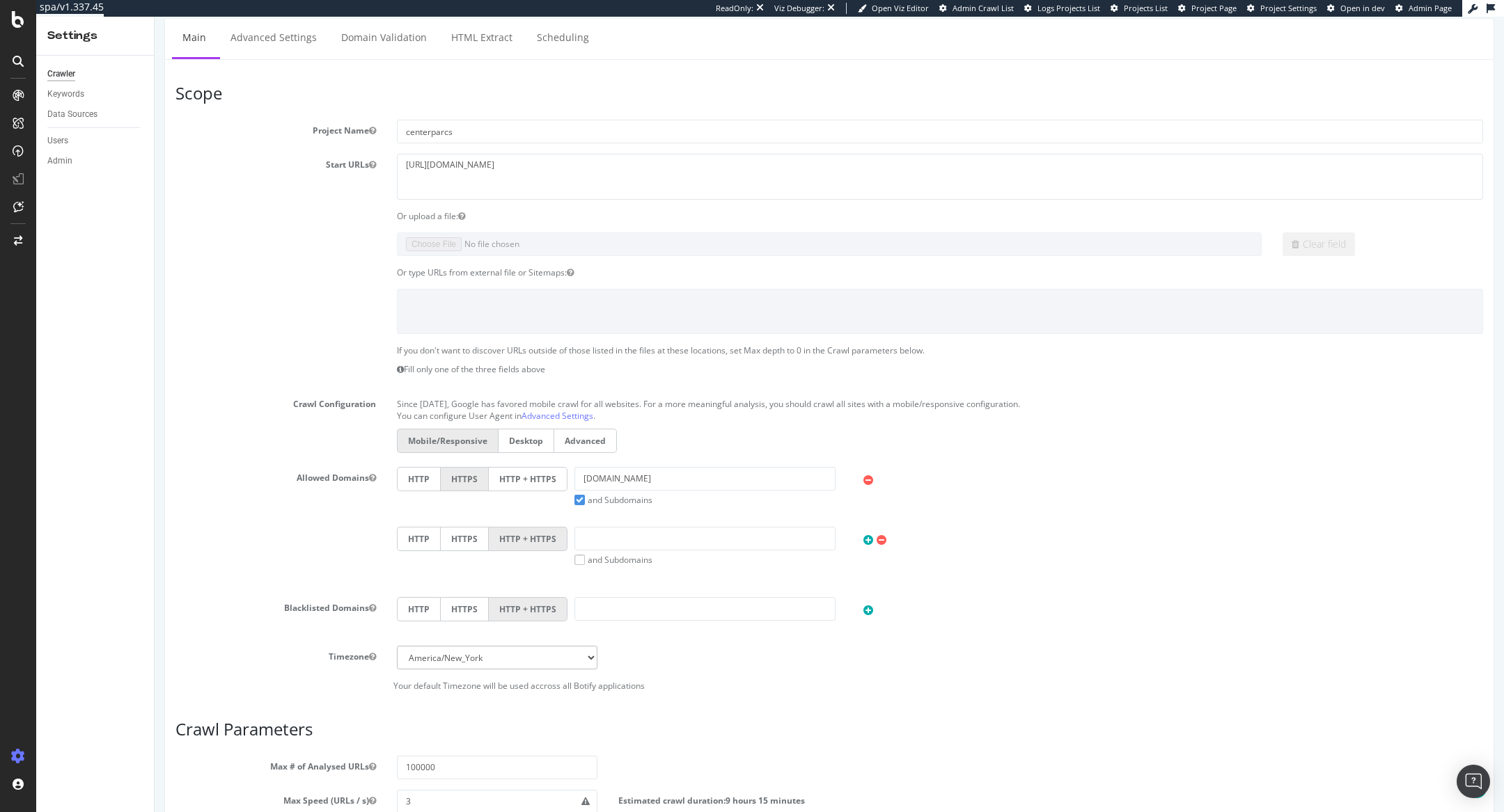
click at [547, 471] on label "HTTP + HTTPS" at bounding box center [529, 479] width 79 height 25
click at [154, 17] on input "HTTP + HTTPS" at bounding box center [154, 17] width 0 height 0
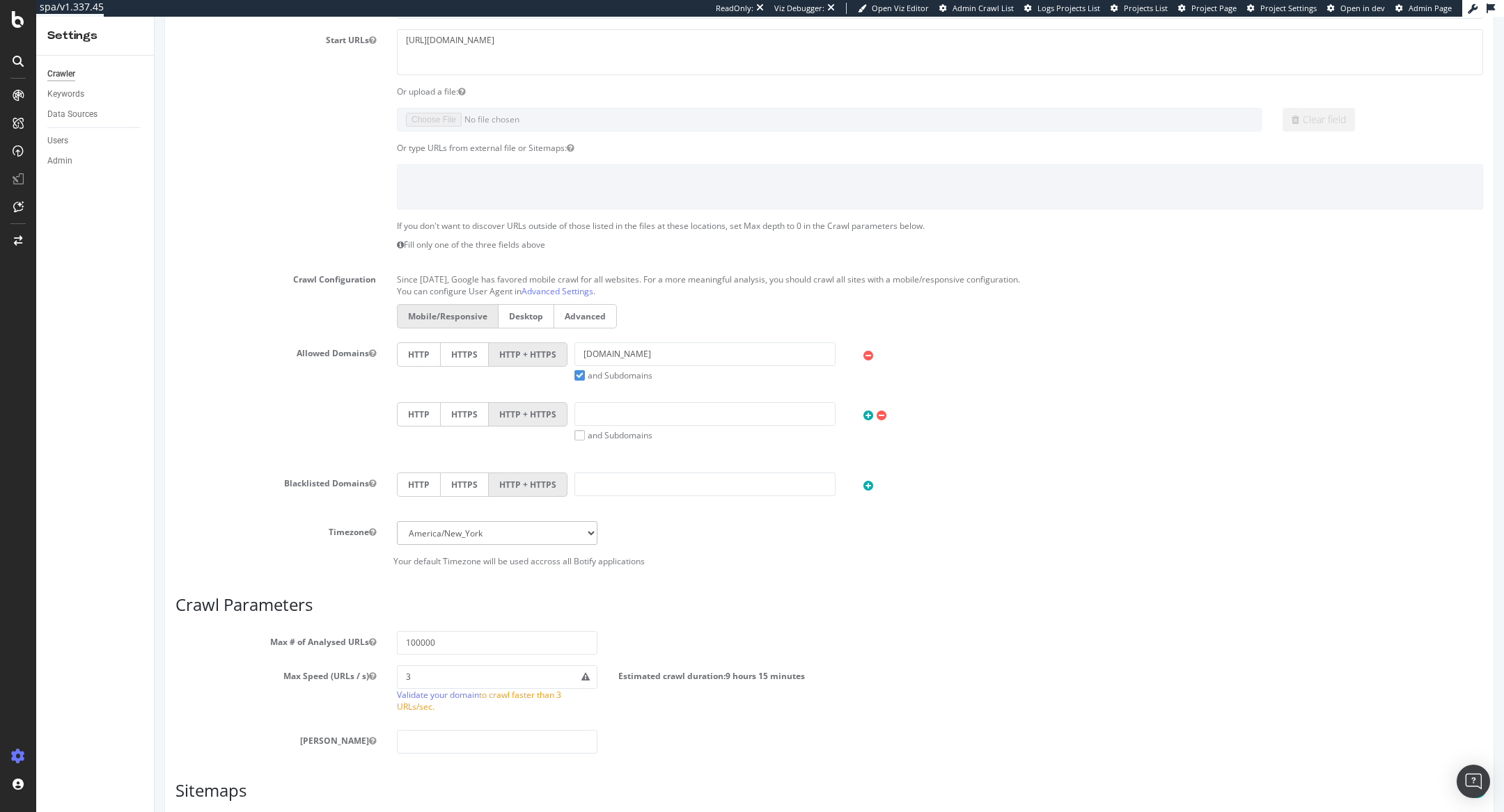
scroll to position [468, 0]
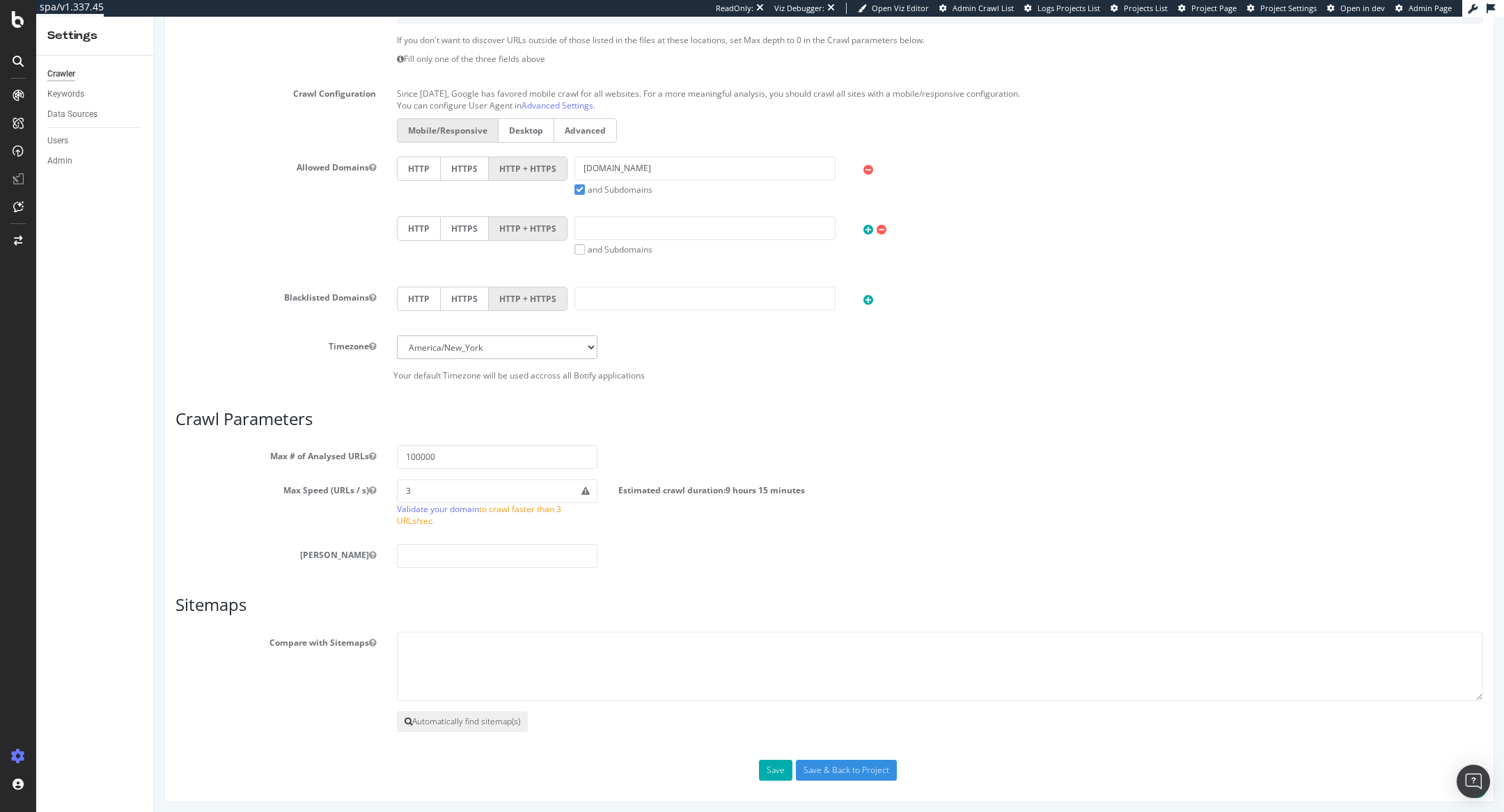
click at [487, 712] on button "Automatically find sitemap(s)" at bounding box center [462, 721] width 131 height 21
click at [777, 760] on button "Save" at bounding box center [775, 770] width 33 height 21
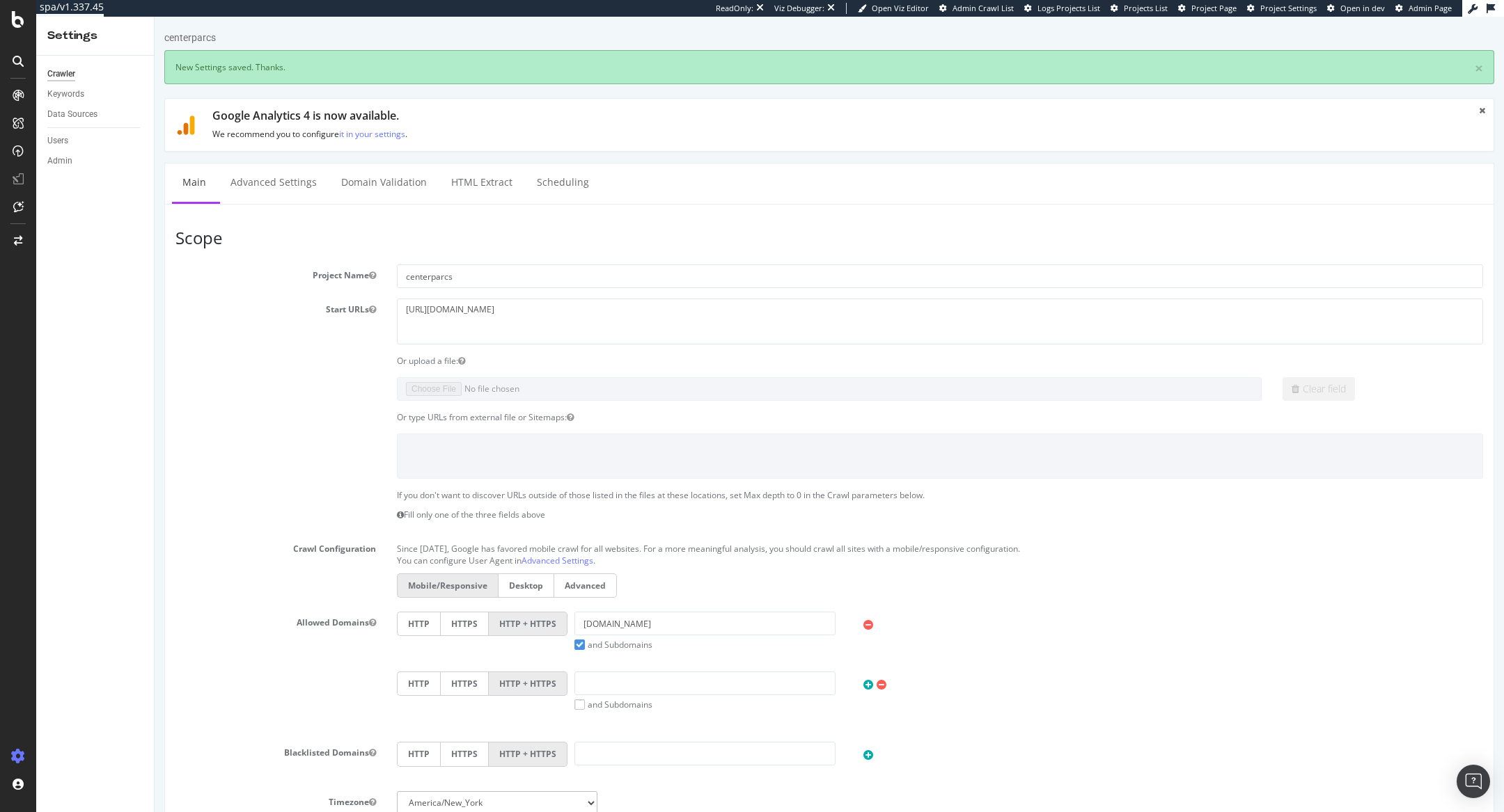
scroll to position [0, 0]
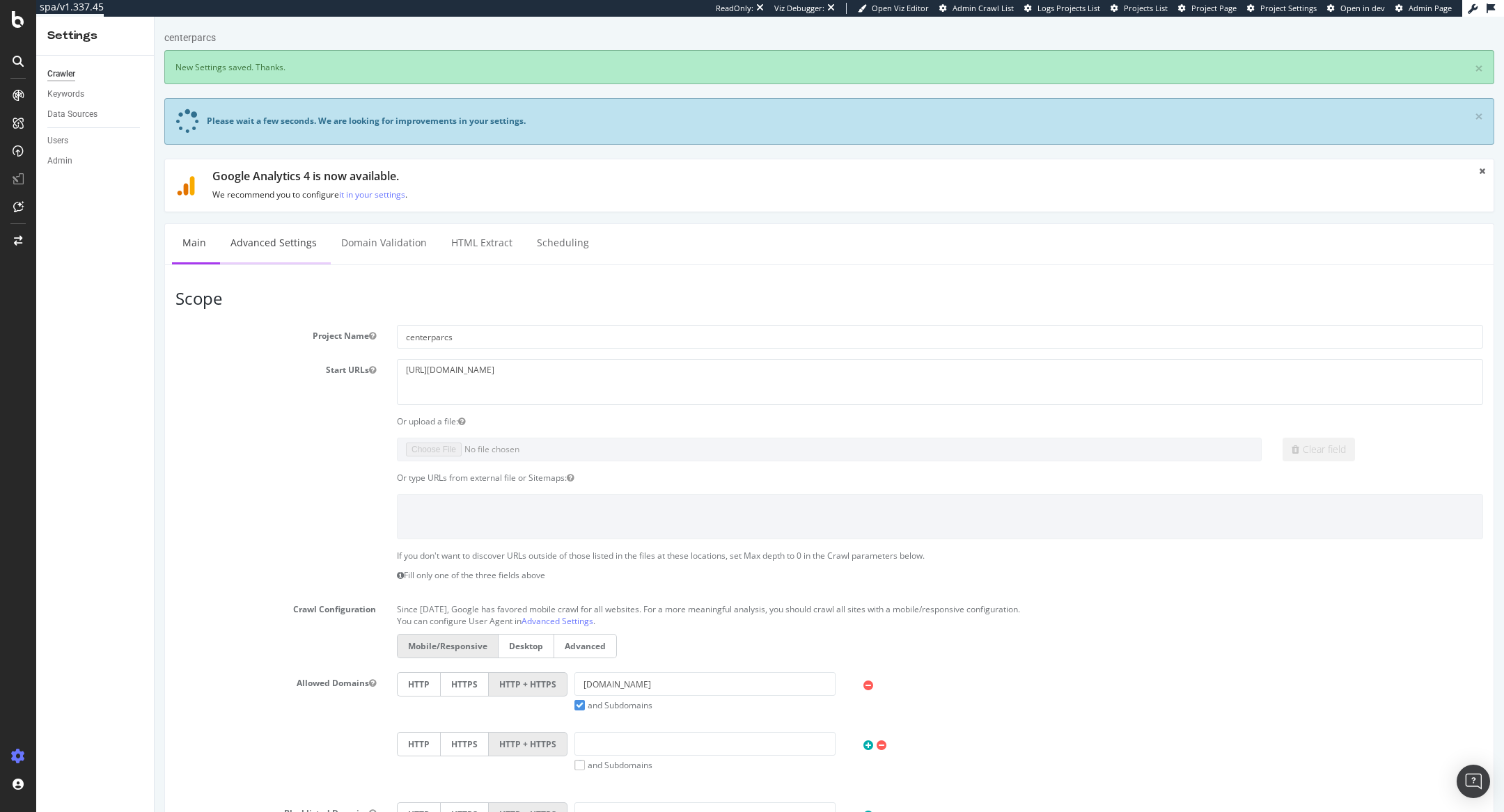
click at [261, 247] on link "Advanced Settings" at bounding box center [273, 243] width 107 height 39
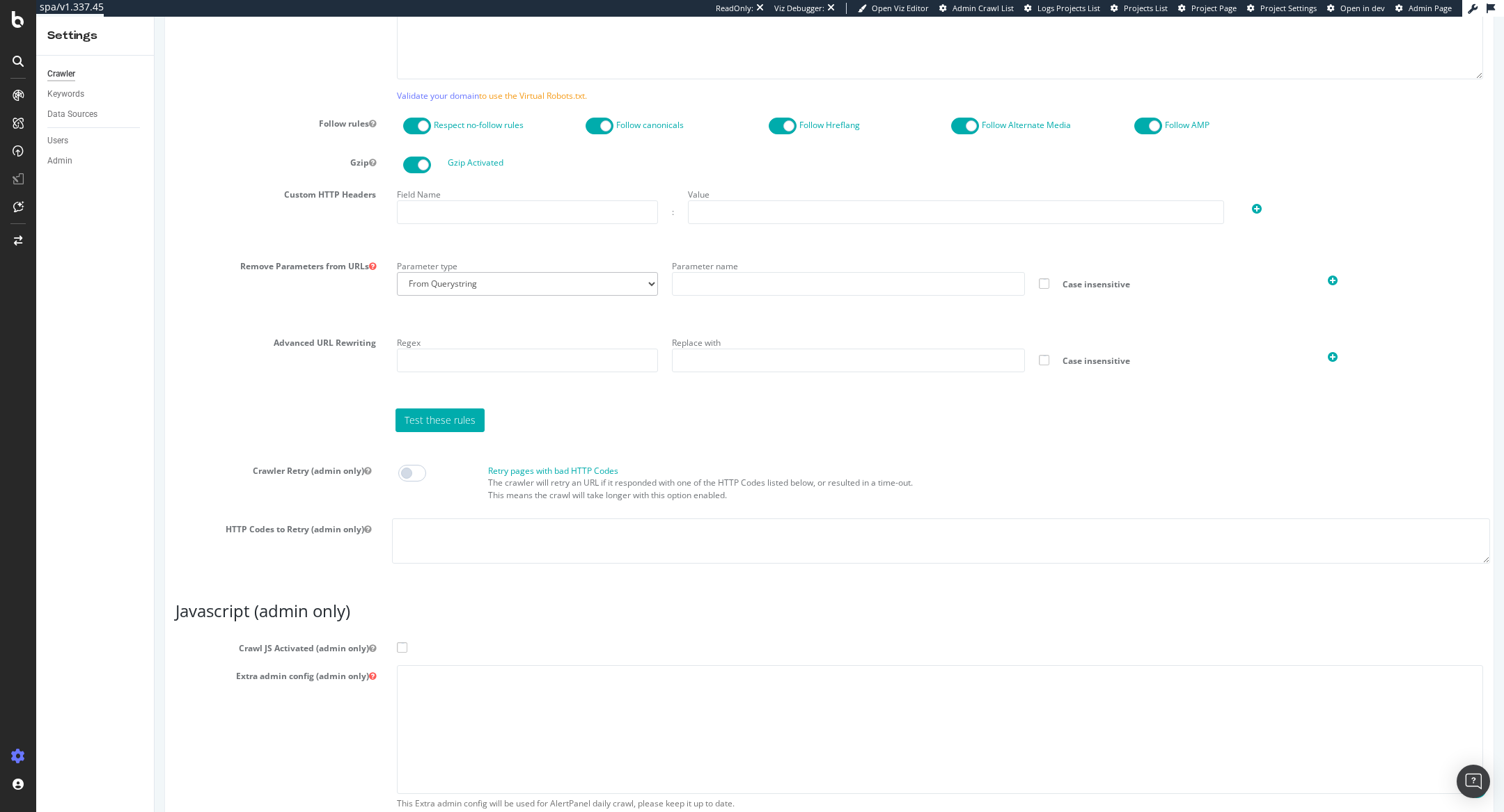
scroll to position [948, 0]
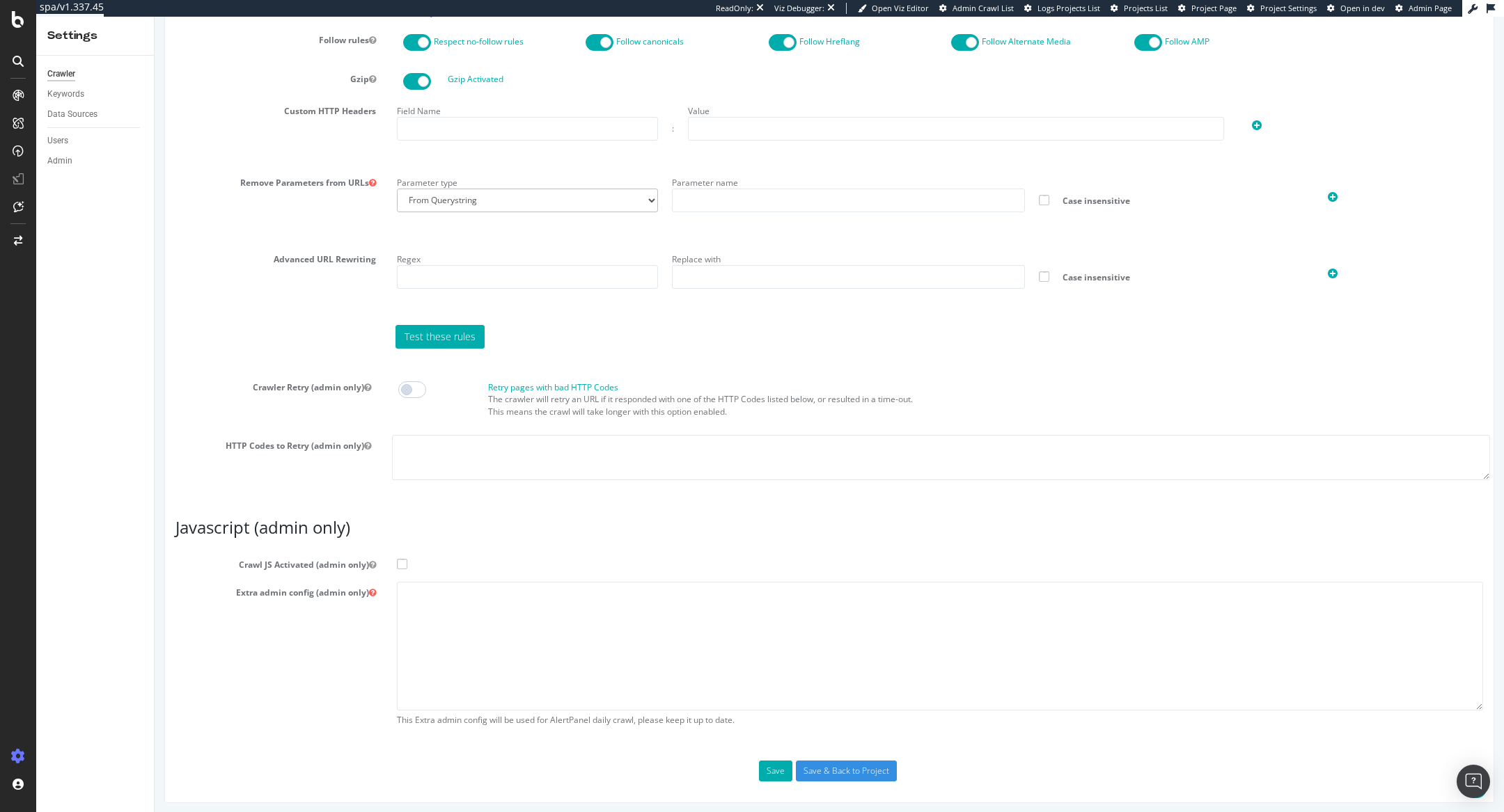
click at [398, 566] on label "Crawl JS Activated (admin only)" at bounding box center [830, 562] width 1329 height 17
click at [154, 17] on input "Crawl JS Activated (admin only)" at bounding box center [154, 17] width 0 height 0
click at [475, 622] on textarea at bounding box center [939, 646] width 1086 height 128
paste textarea "{ "flags": [ "cube" ], "beta": { "pap_mini_rules": [ "+* #everything else" ] } }"
type textarea "{ "flags": [ "cube" ], "beta": { "pap_mini_rules": [ "+* #everything else" ] } }"
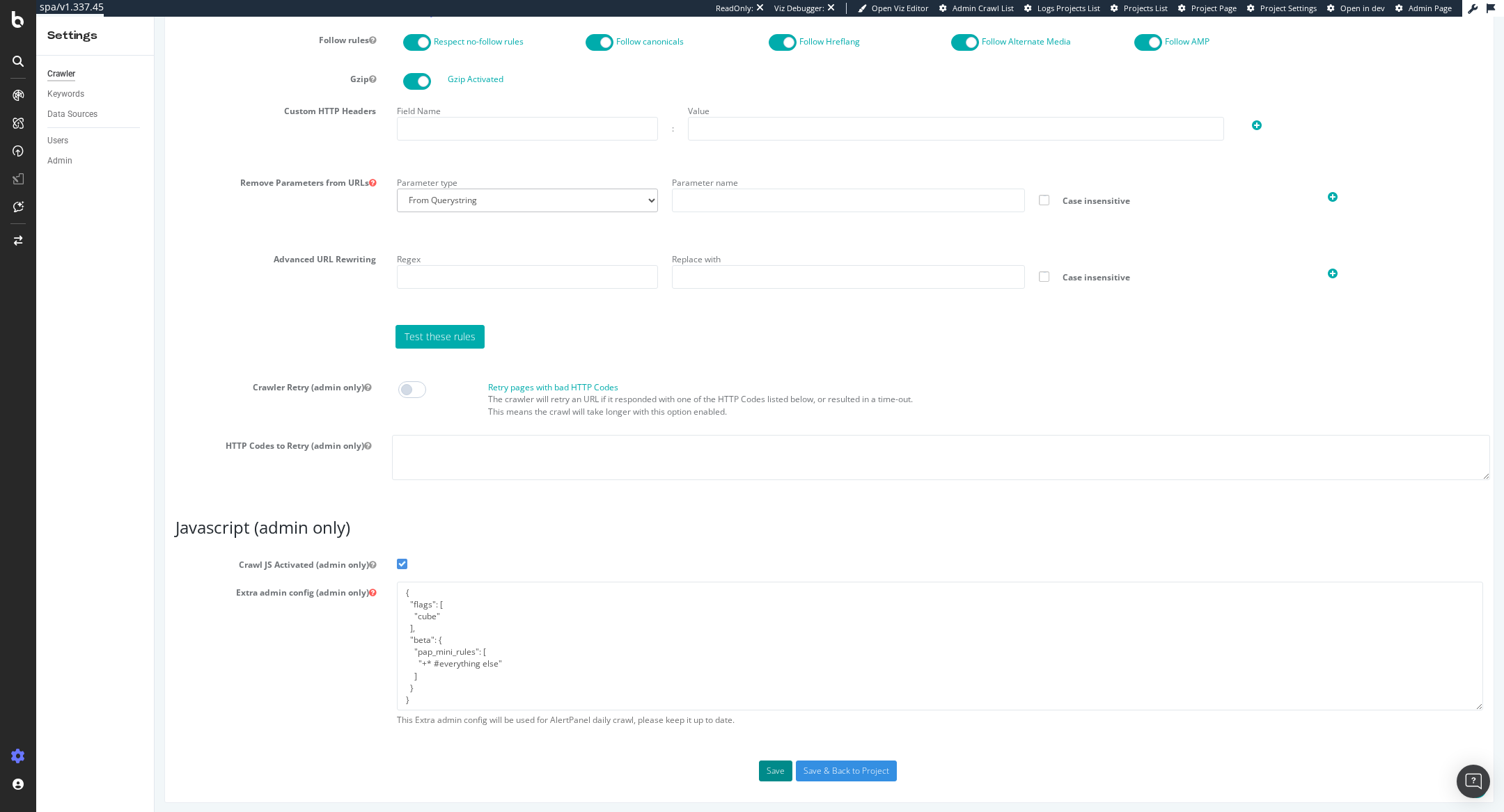
click at [774, 762] on button "Save" at bounding box center [775, 771] width 33 height 21
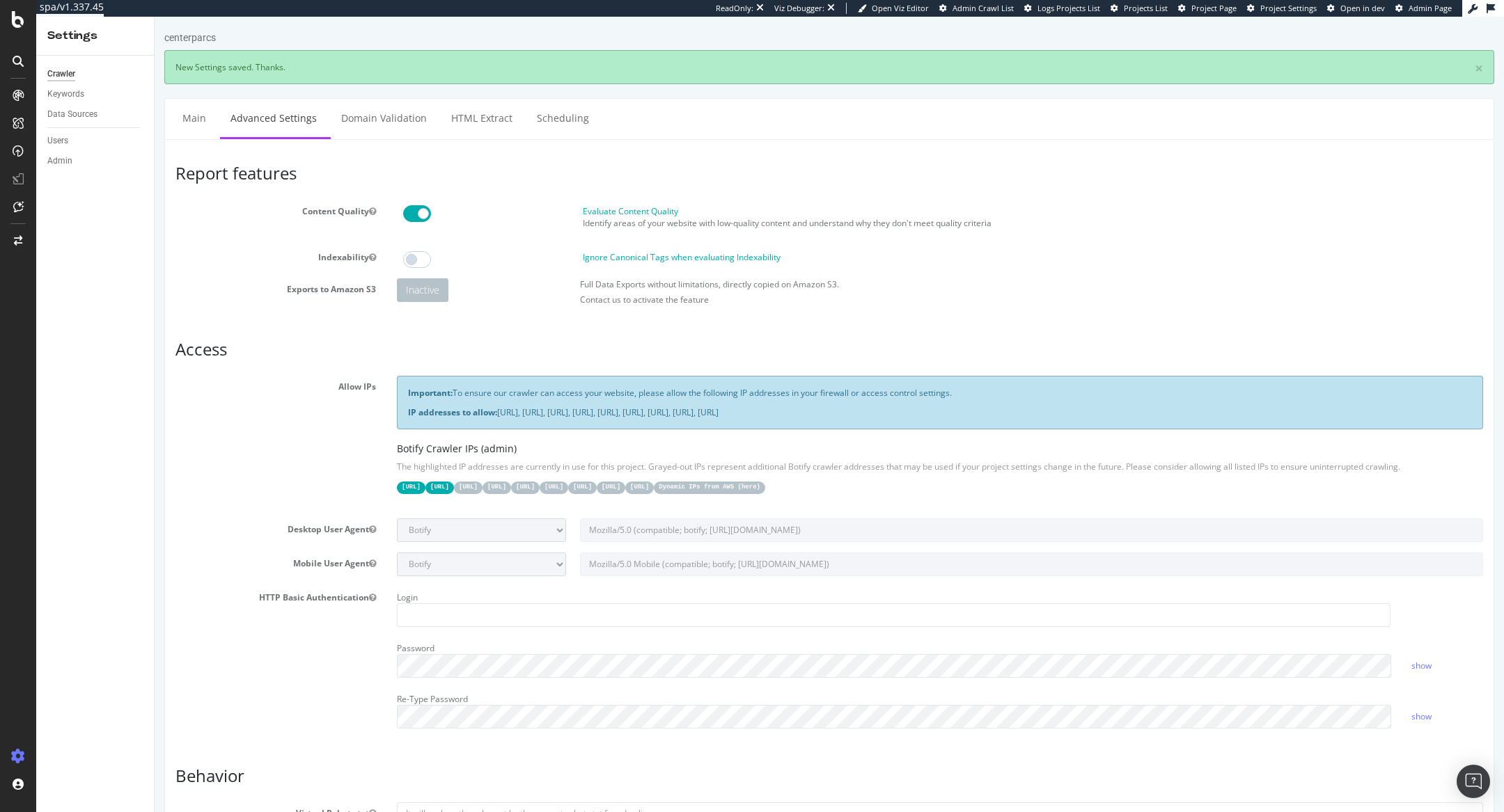
scroll to position [0, 0]
click at [1429, 7] on span "Admin Page" at bounding box center [1430, 7] width 43 height 10
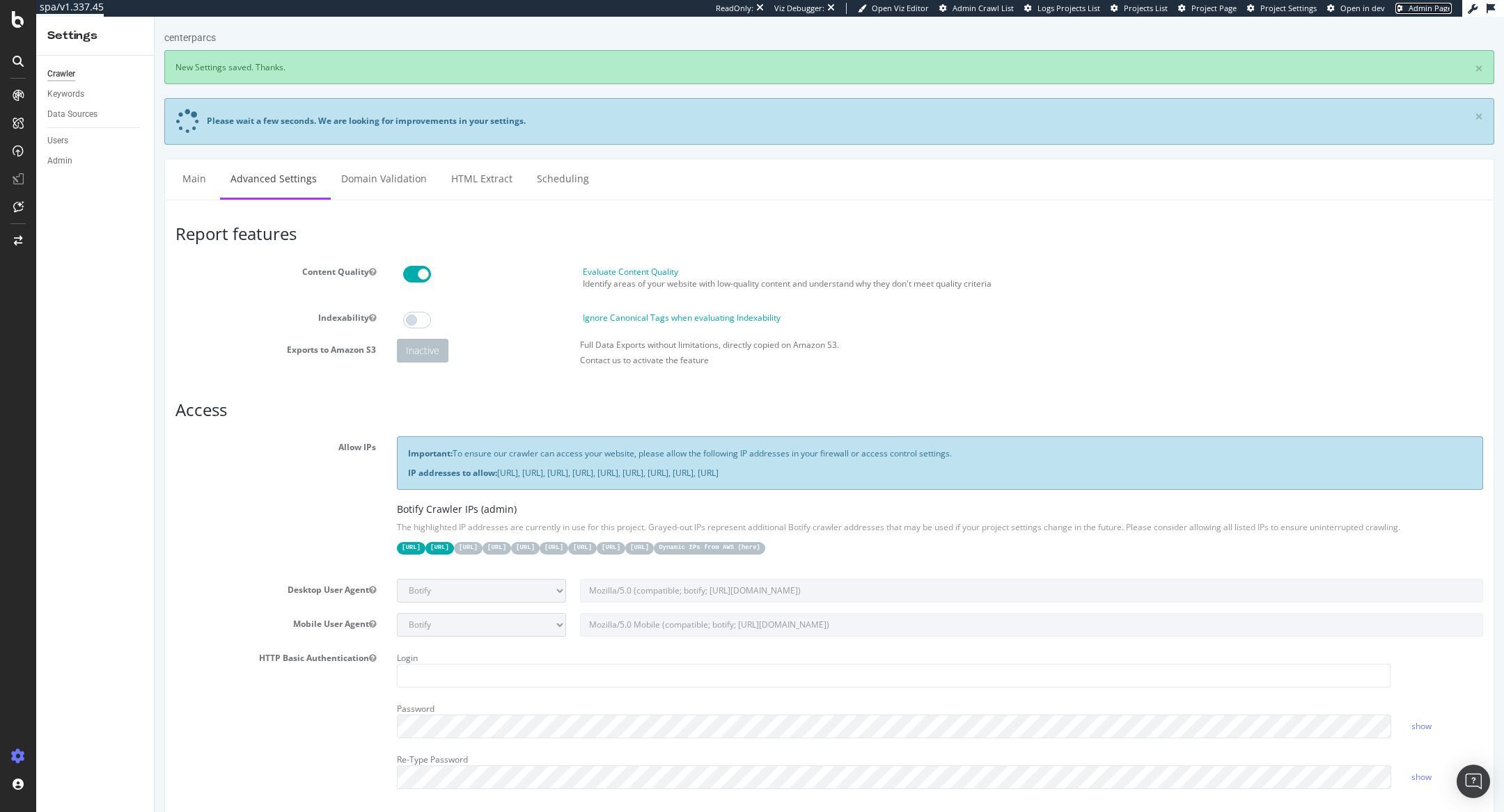
scroll to position [996, 0]
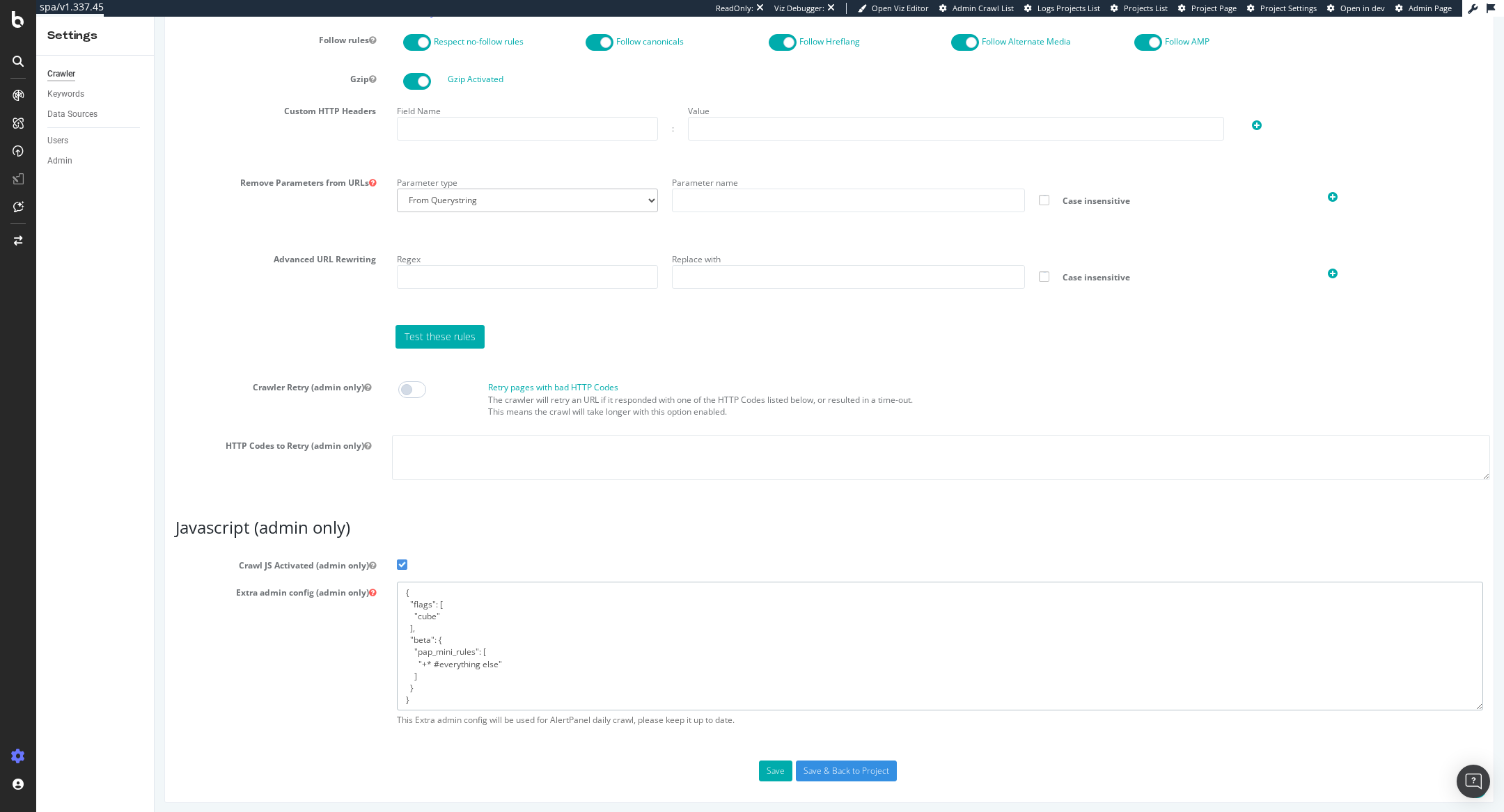
drag, startPoint x: 399, startPoint y: 595, endPoint x: 567, endPoint y: 777, distance: 247.7
click at [567, 777] on div "Report features Content Quality Evaluate Content Quality Identify areas of your…" at bounding box center [829, 3] width 1330 height 1599
click at [399, 645] on textarea "{ "flags": [ "cube" ], "beta": { "pap_mini_rules": [ "+* #everything else" ] } }" at bounding box center [939, 646] width 1086 height 128
drag, startPoint x: 434, startPoint y: 699, endPoint x: 366, endPoint y: 567, distance: 148.5
click at [366, 567] on section "Crawl JS Activated (admin only) Extra admin config (admin only) { "flags": [ "c…" at bounding box center [829, 644] width 1308 height 179
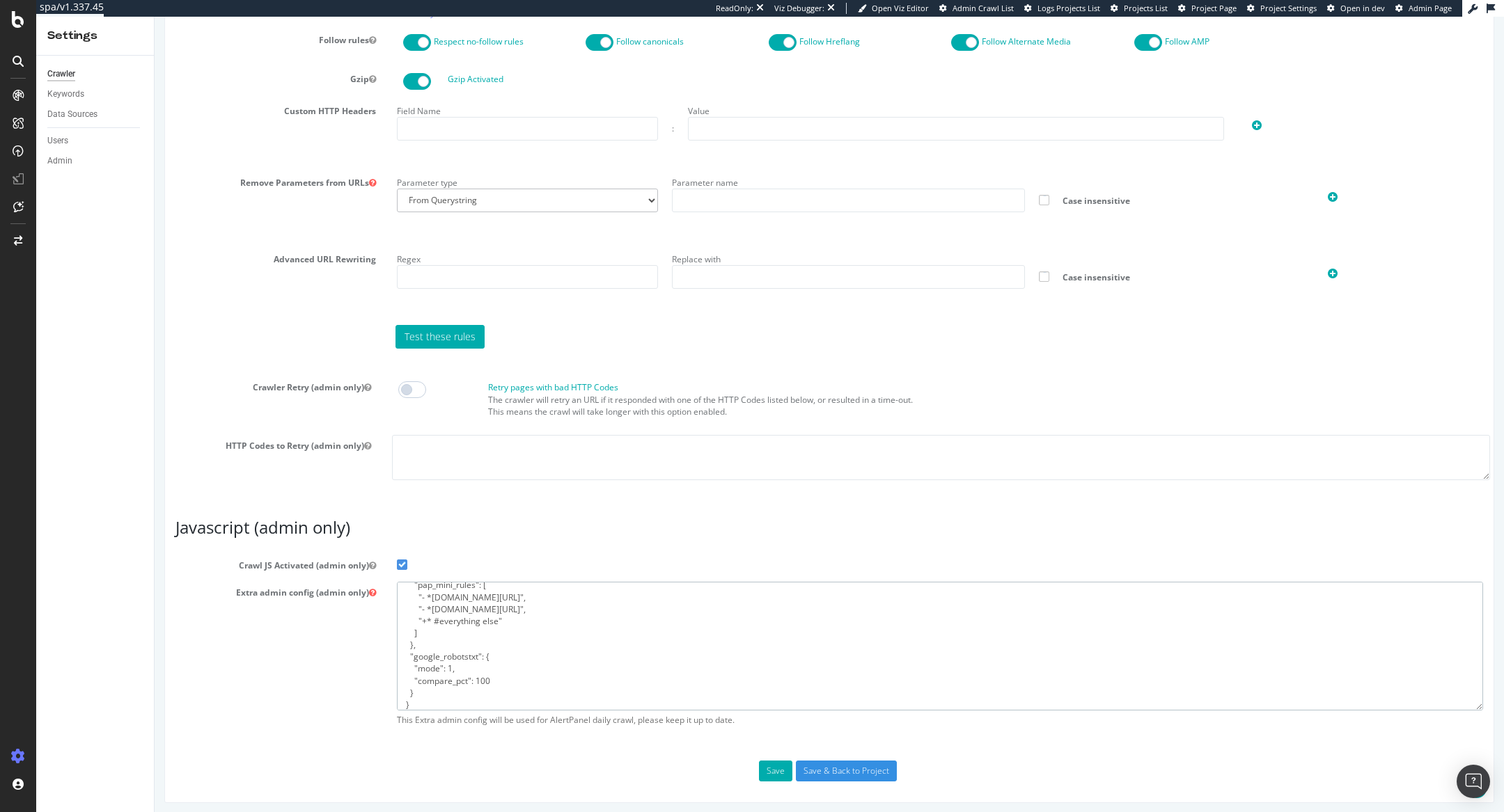
scroll to position [0, 0]
type textarea "{ "flags": [ "cube" ], "beta": { "pap_mini_rules": [ "- *akamaihd.net/*", "- *a…"
click at [787, 761] on button "Save" at bounding box center [775, 771] width 33 height 21
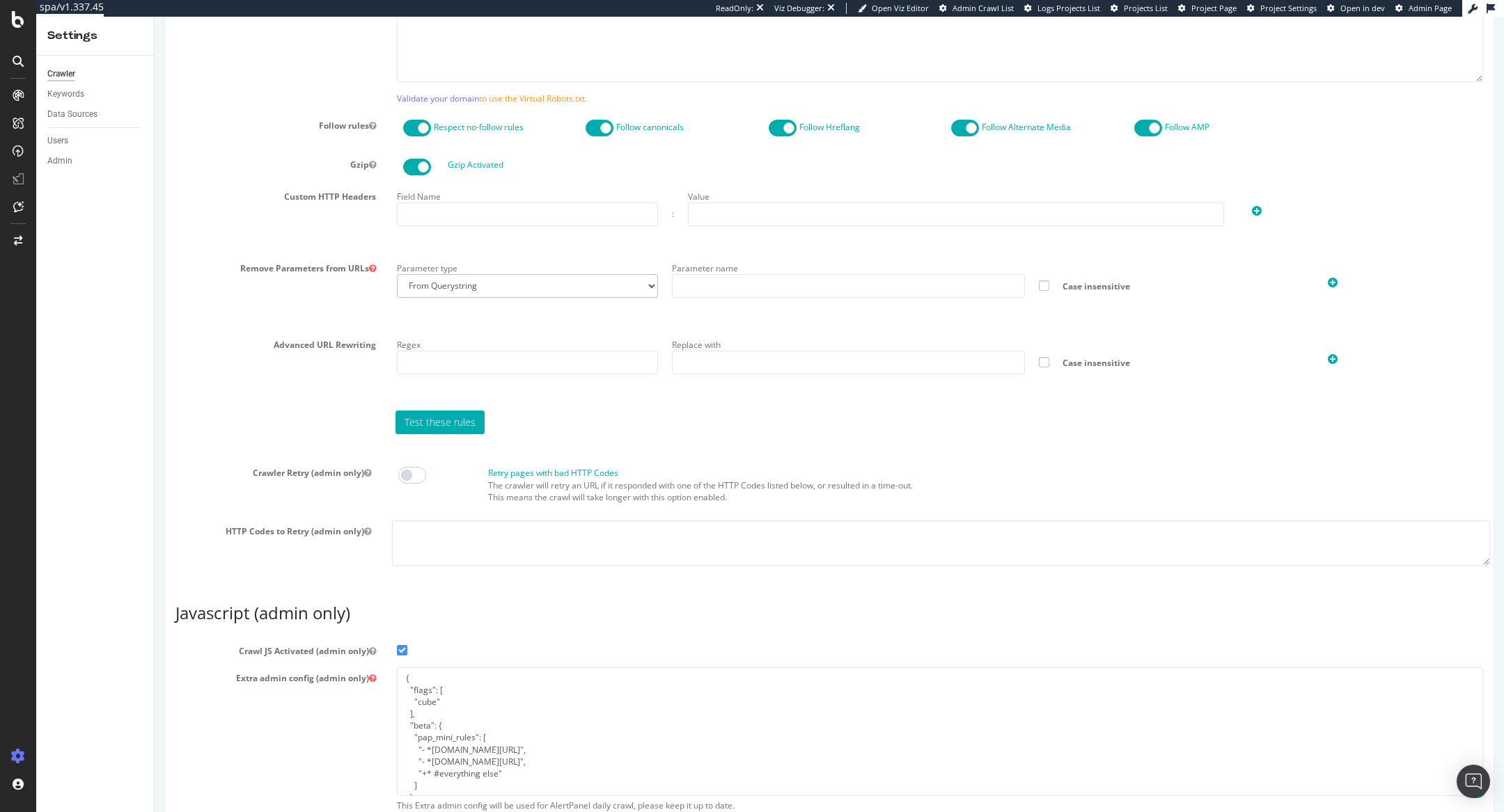
scroll to position [936, 0]
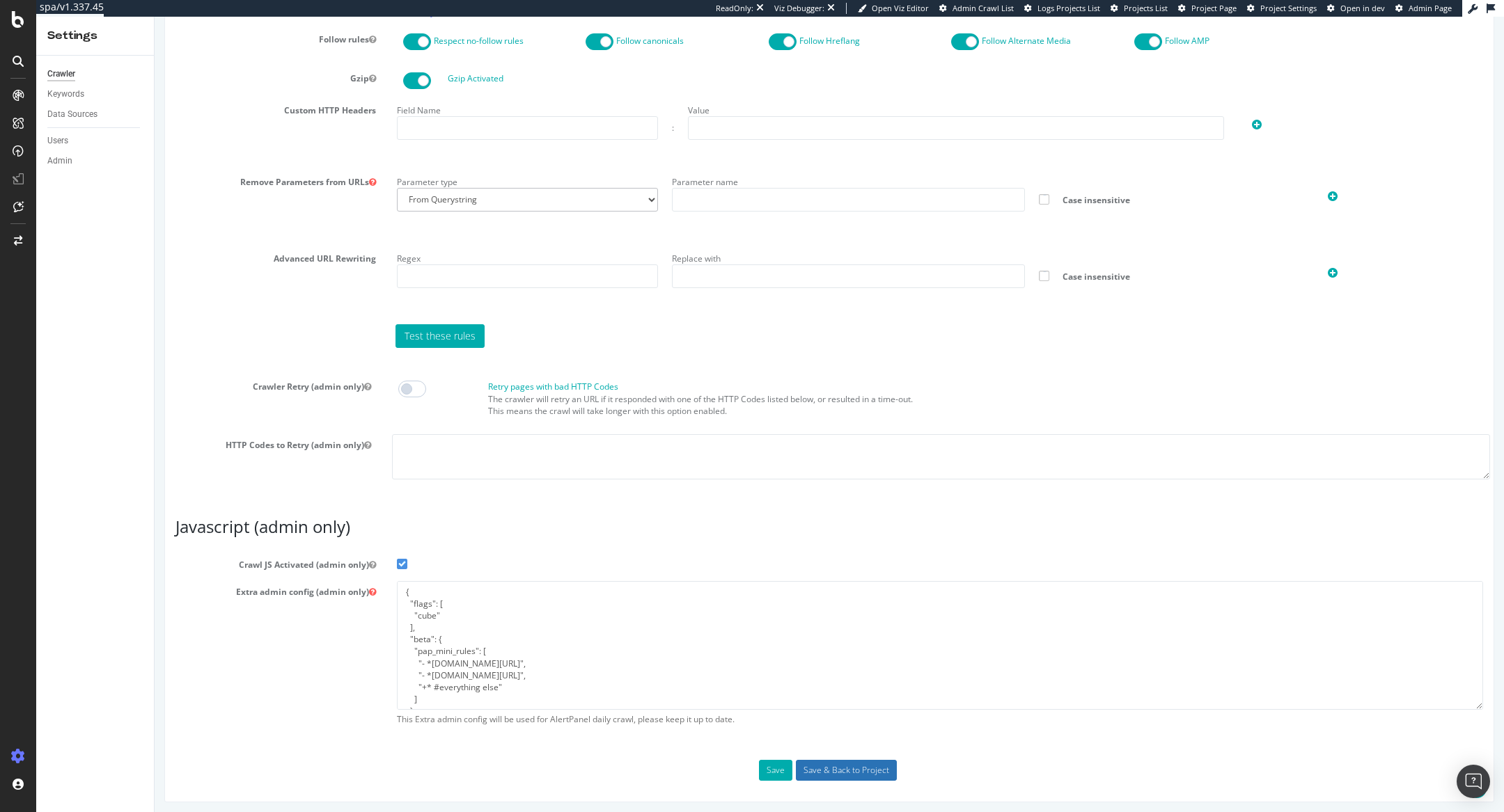
click at [827, 760] on input "Save & Back to Project" at bounding box center [846, 770] width 101 height 21
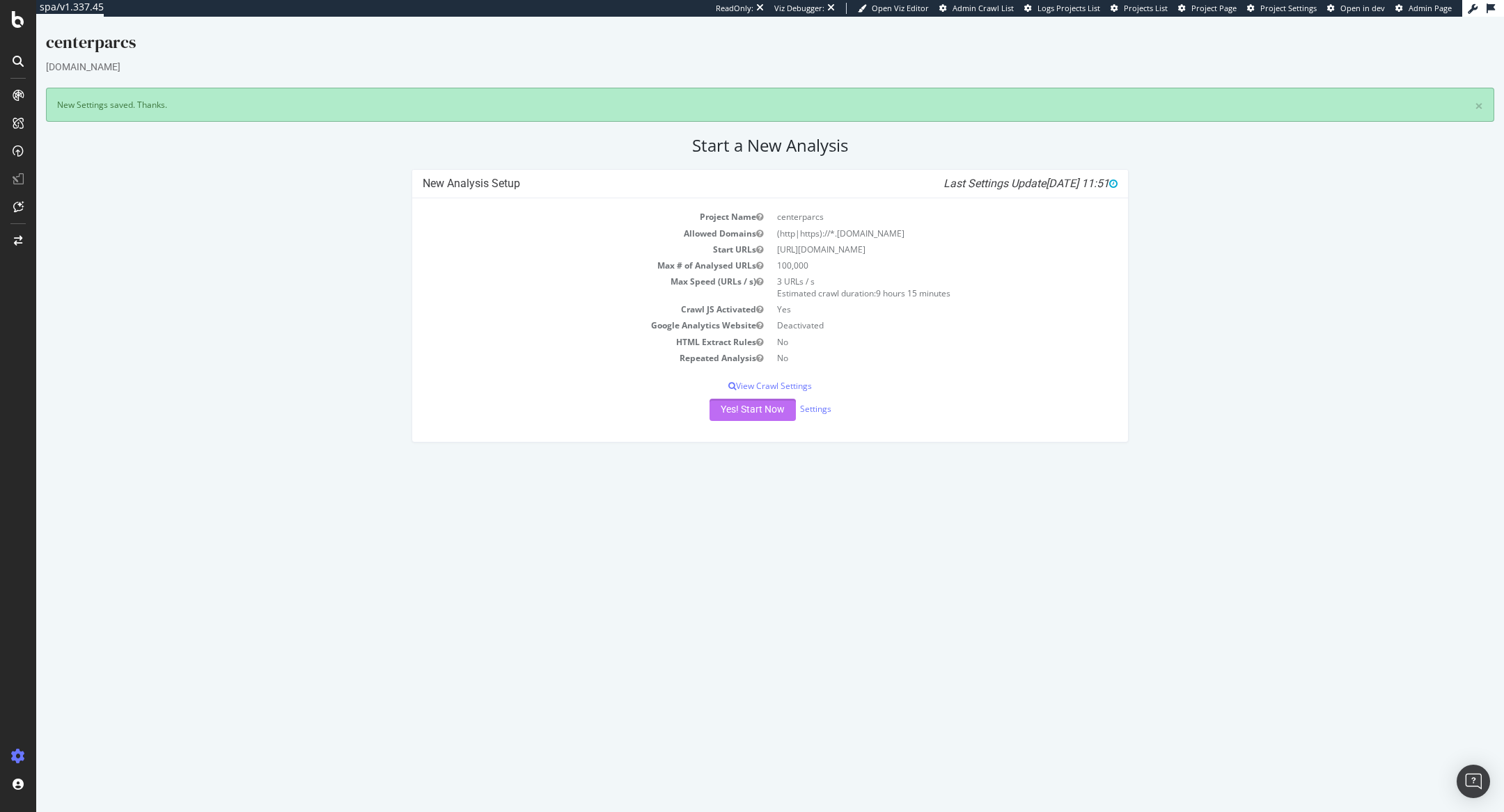
click at [744, 419] on button "Yes! Start Now" at bounding box center [752, 410] width 86 height 22
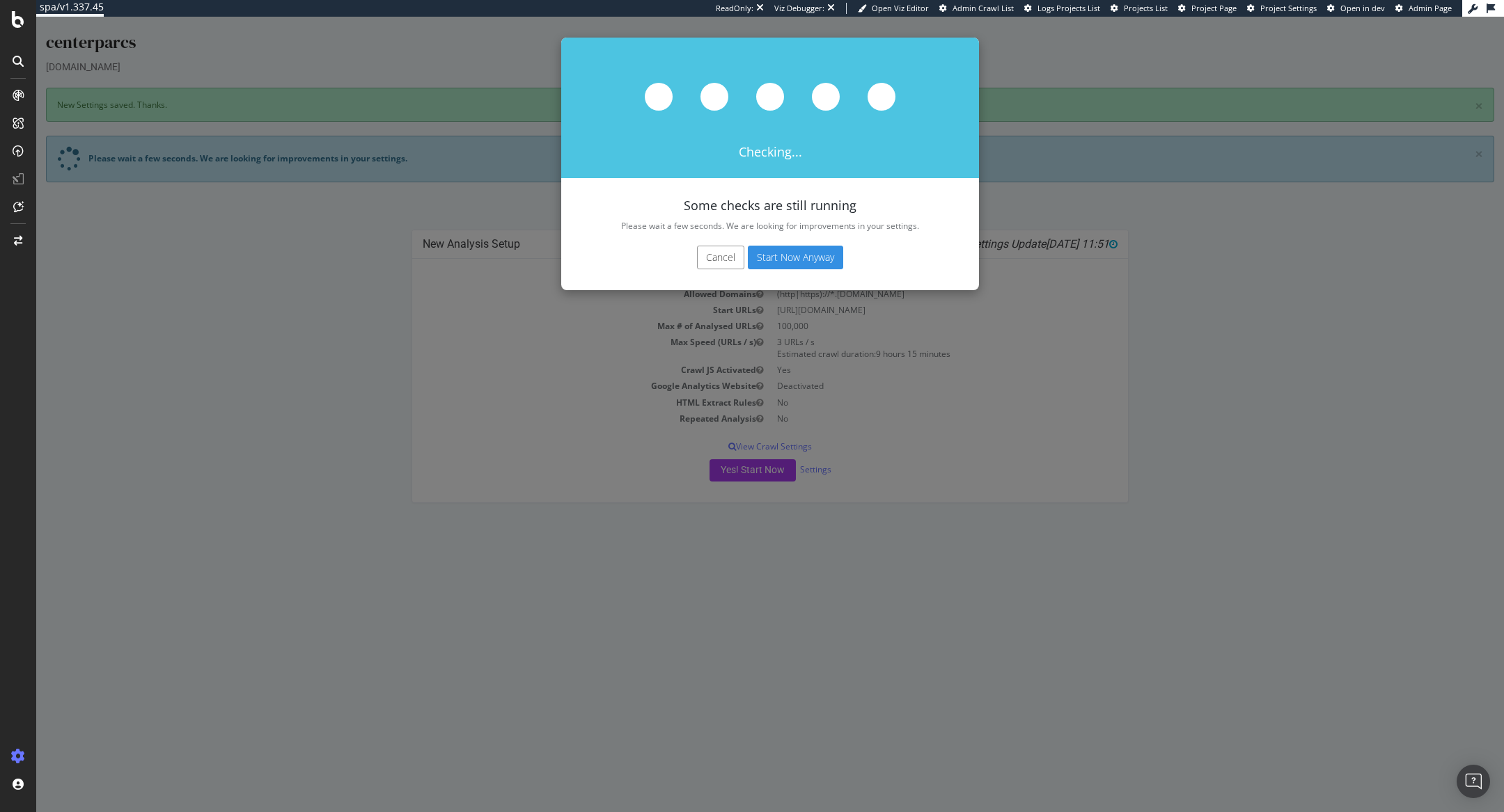
click at [803, 266] on button "Start Now Anyway" at bounding box center [796, 258] width 95 height 24
